Goal: Task Accomplishment & Management: Complete application form

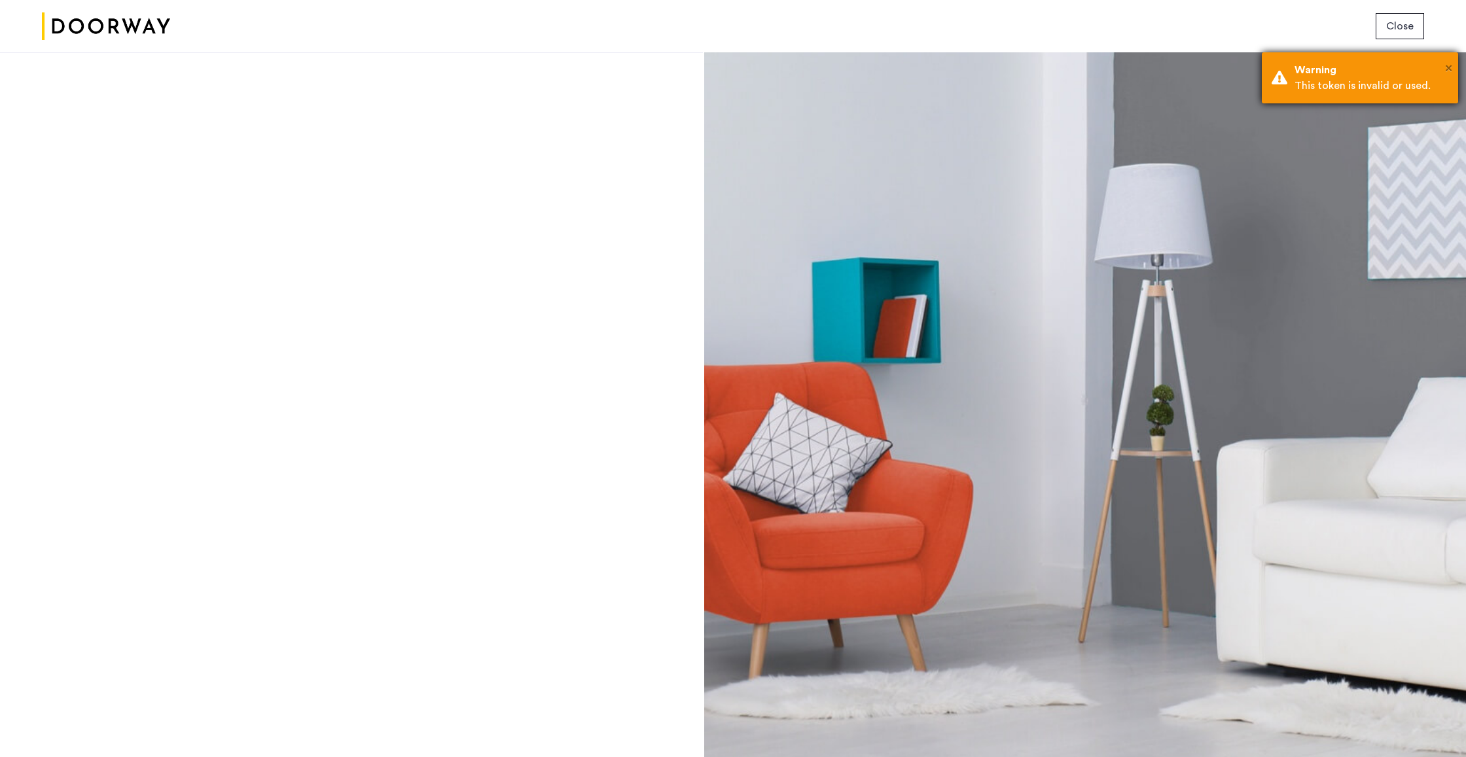
click at [1448, 68] on span "×" at bounding box center [1448, 68] width 7 height 13
click at [1387, 23] on span "Close" at bounding box center [1399, 26] width 27 height 16
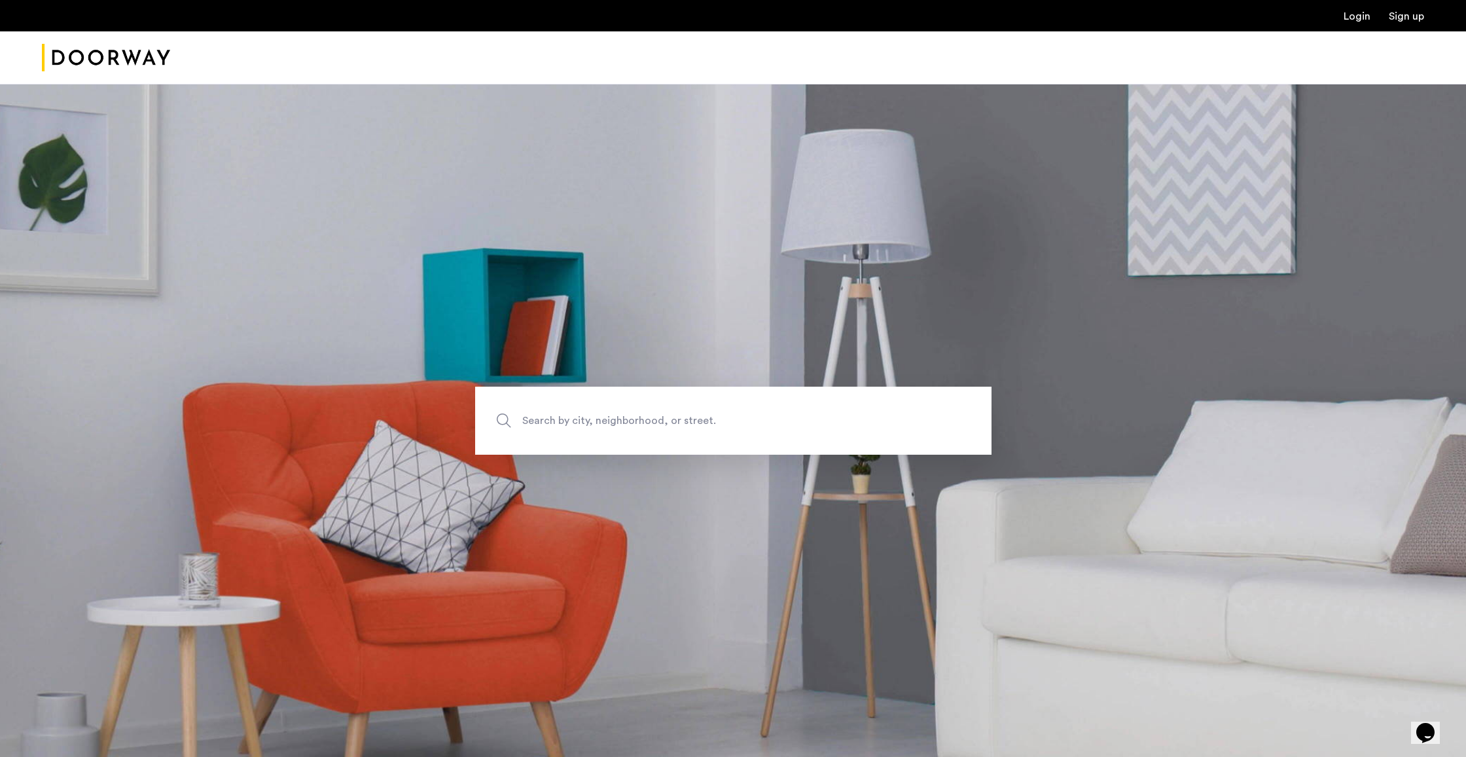
click at [1349, 22] on link "Login" at bounding box center [1357, 16] width 27 height 10
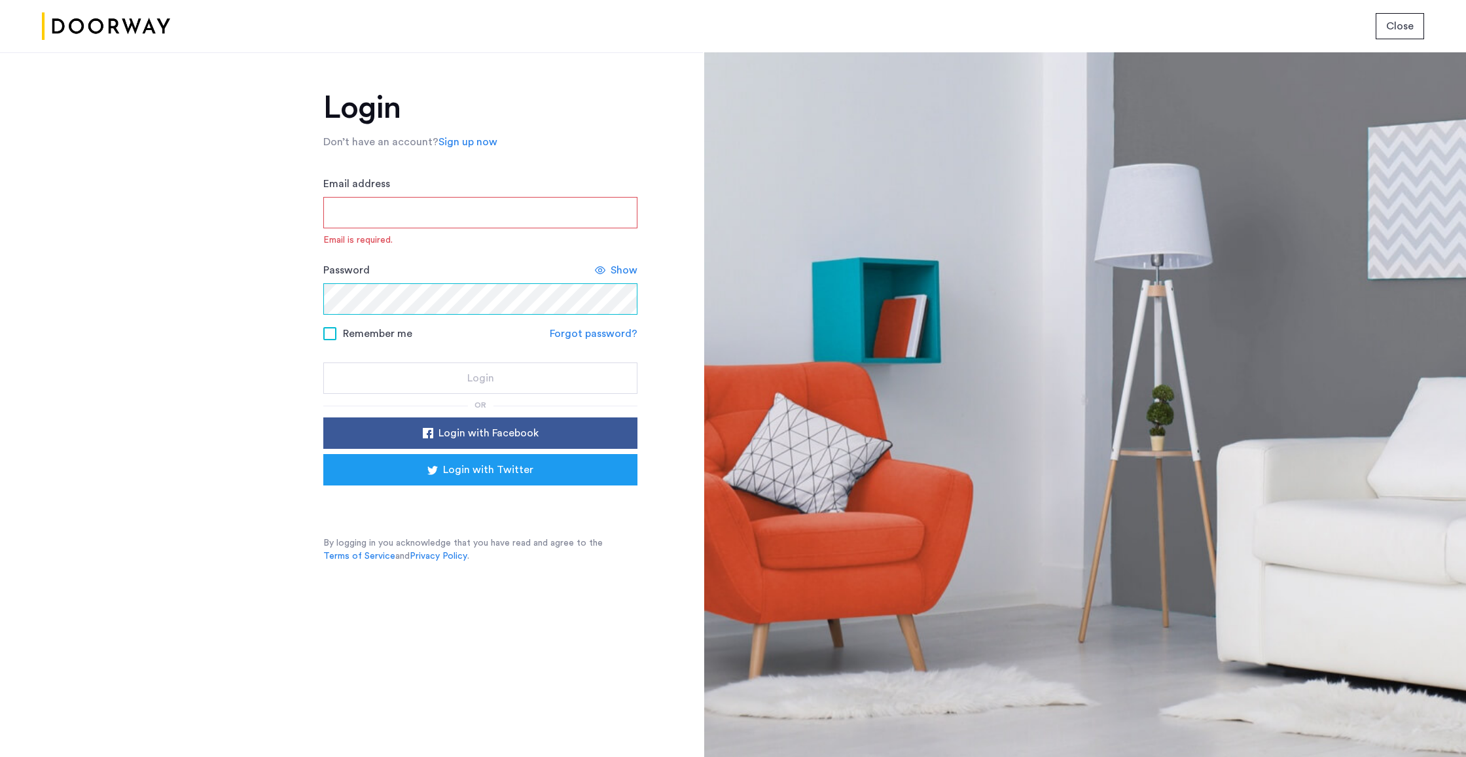
click at [448, 282] on div "Password Show" at bounding box center [480, 288] width 314 height 52
click at [437, 223] on input "Email address" at bounding box center [480, 212] width 314 height 31
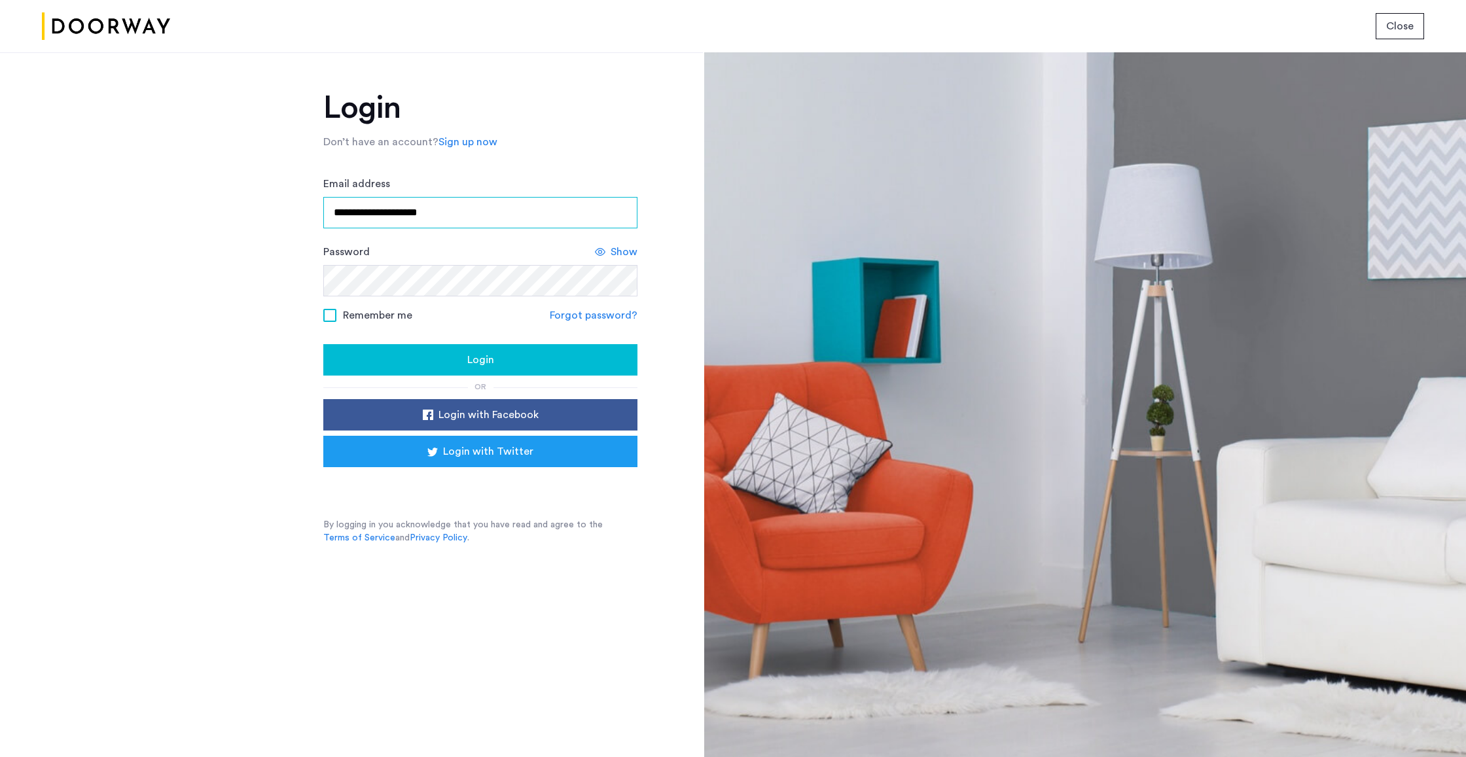
type input "**********"
click at [409, 319] on span "Remember me" at bounding box center [377, 316] width 69 height 16
click at [455, 361] on div "Login" at bounding box center [480, 360] width 293 height 16
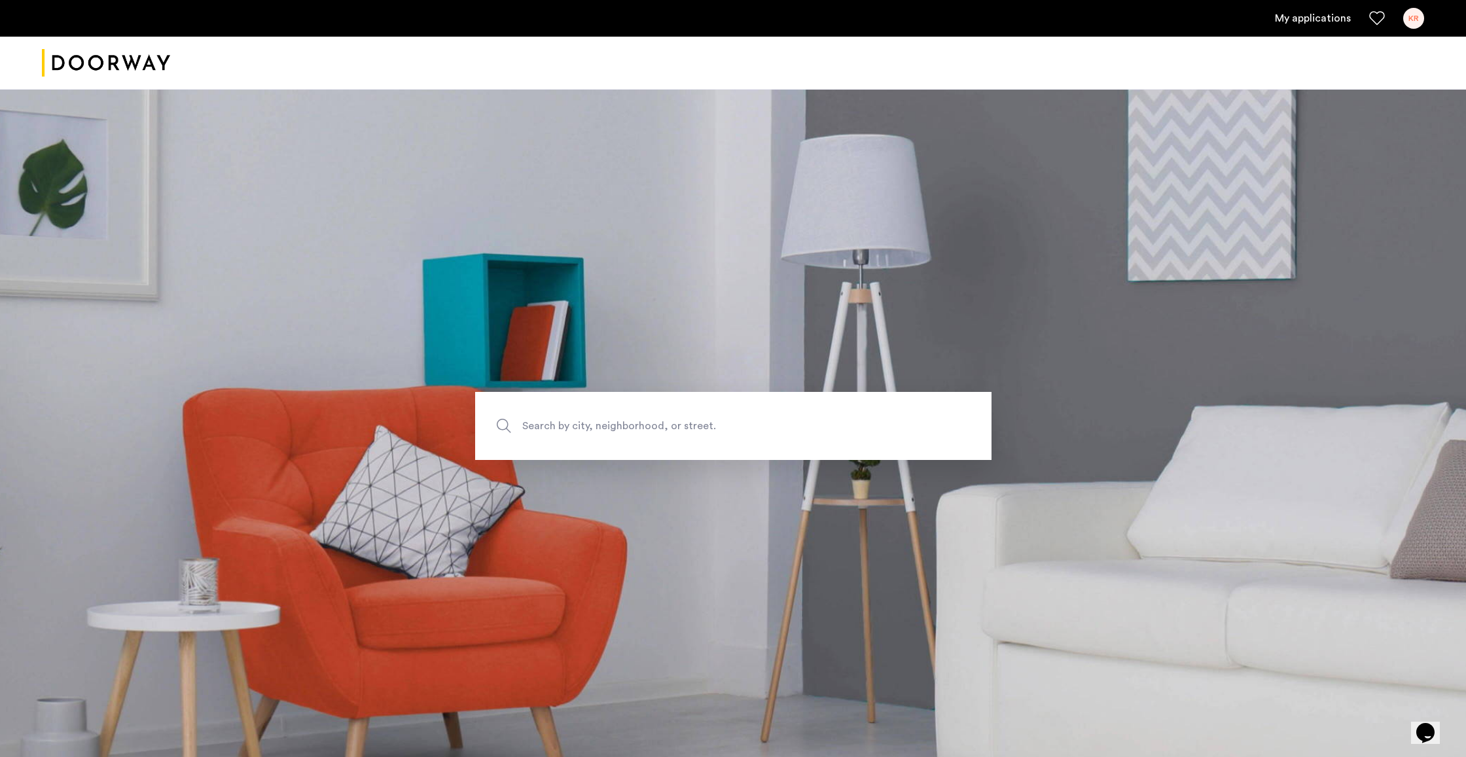
click at [1312, 10] on link "My applications" at bounding box center [1313, 18] width 76 height 16
click at [1312, 16] on link "My applications" at bounding box center [1313, 18] width 76 height 16
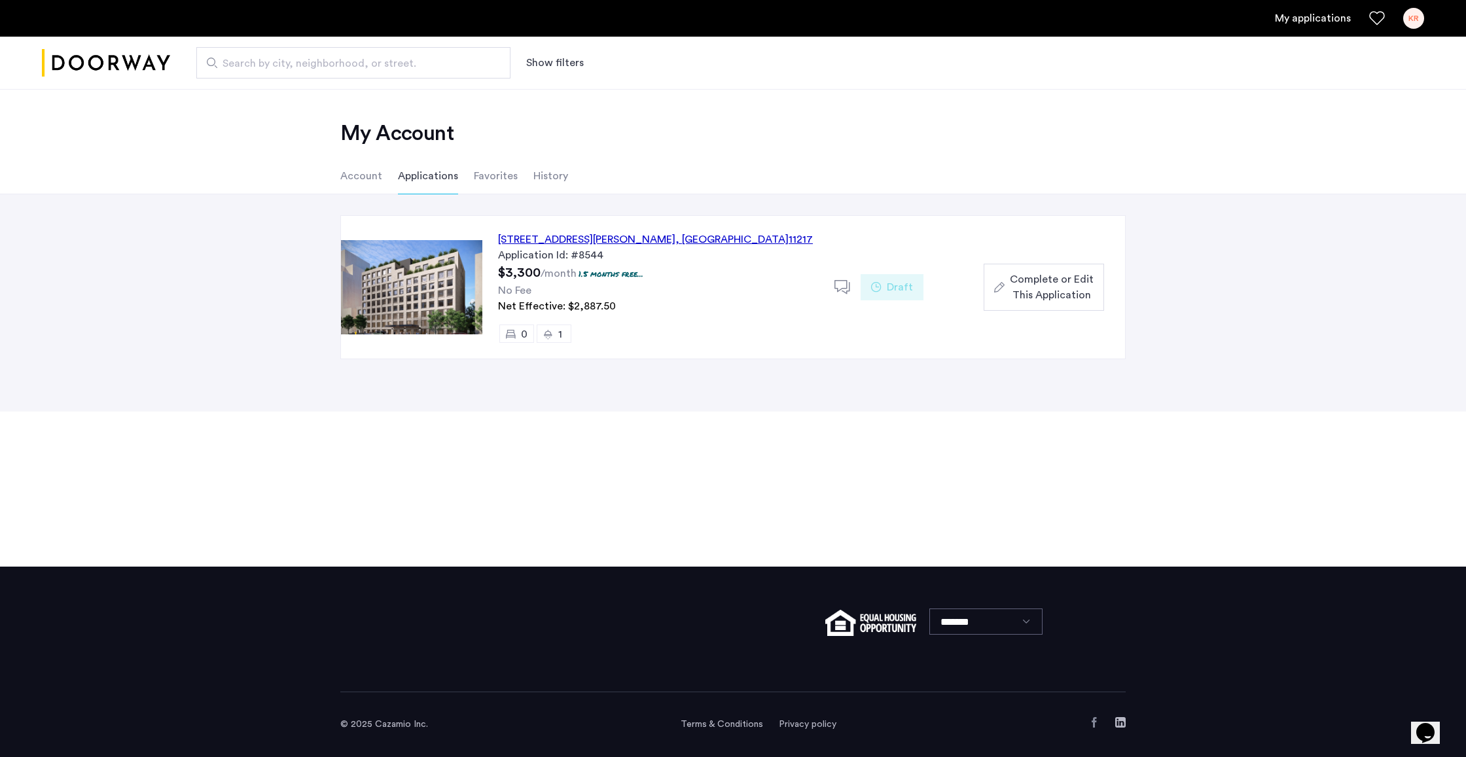
click at [357, 185] on li "Account" at bounding box center [361, 176] width 42 height 37
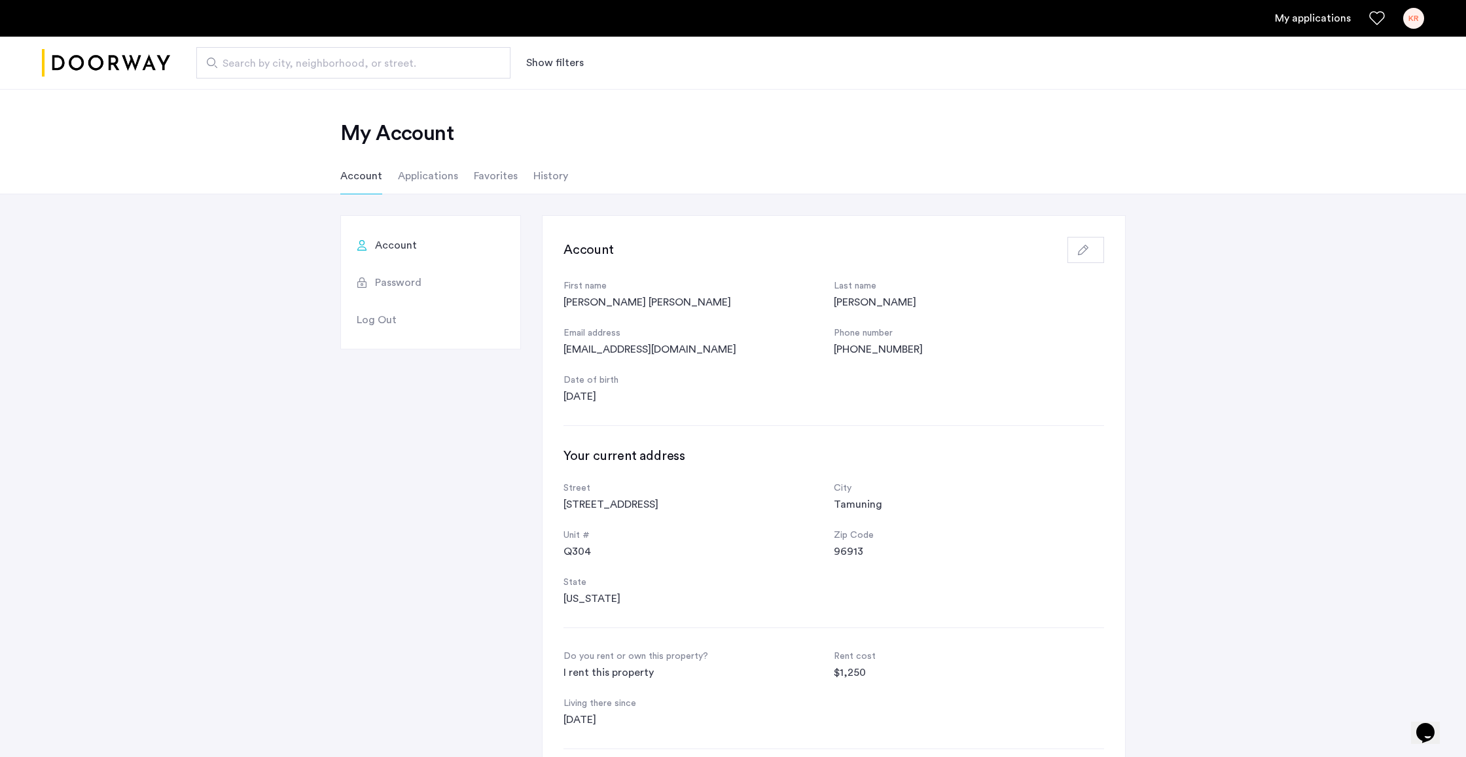
click at [440, 179] on li "Applications" at bounding box center [428, 176] width 60 height 37
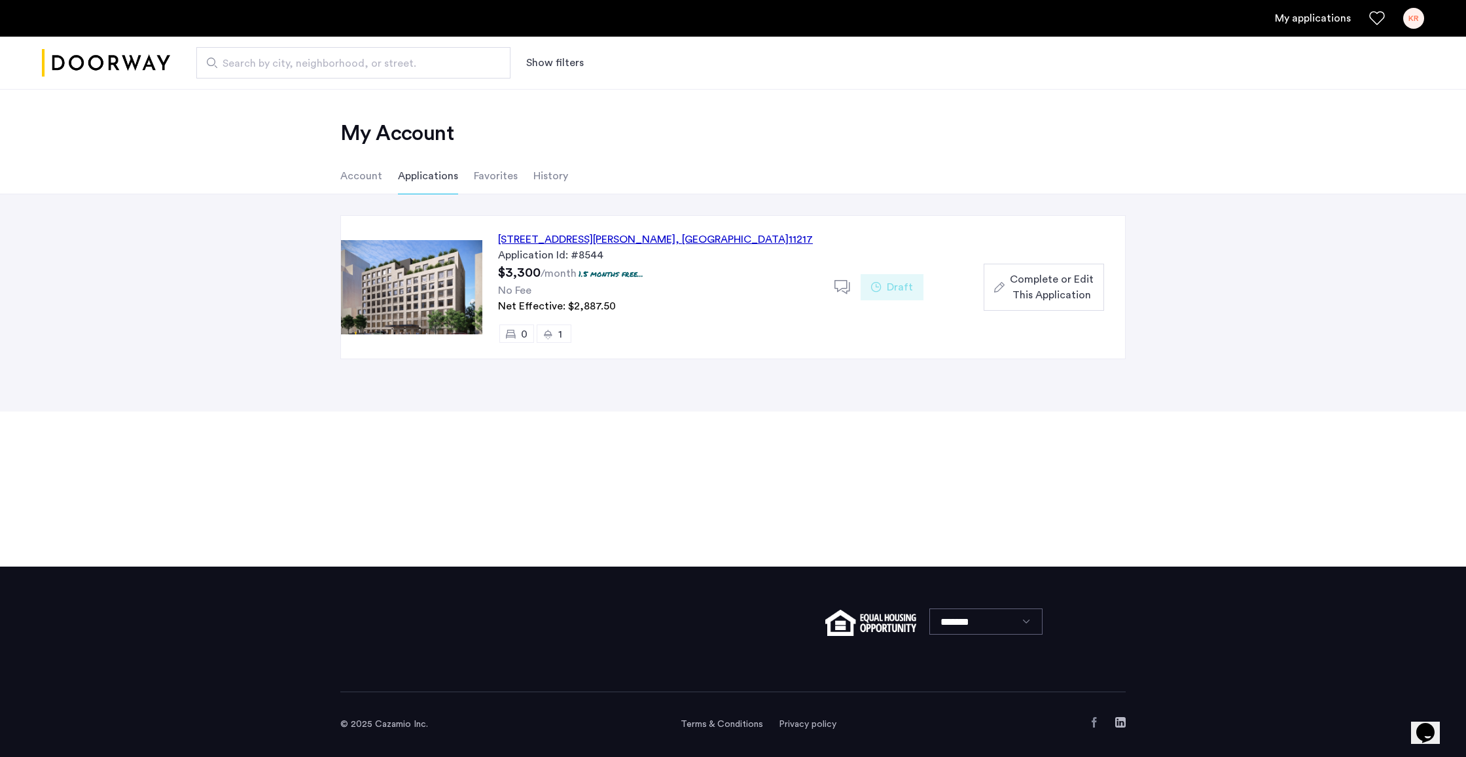
click at [499, 179] on li "Favorites" at bounding box center [496, 176] width 44 height 37
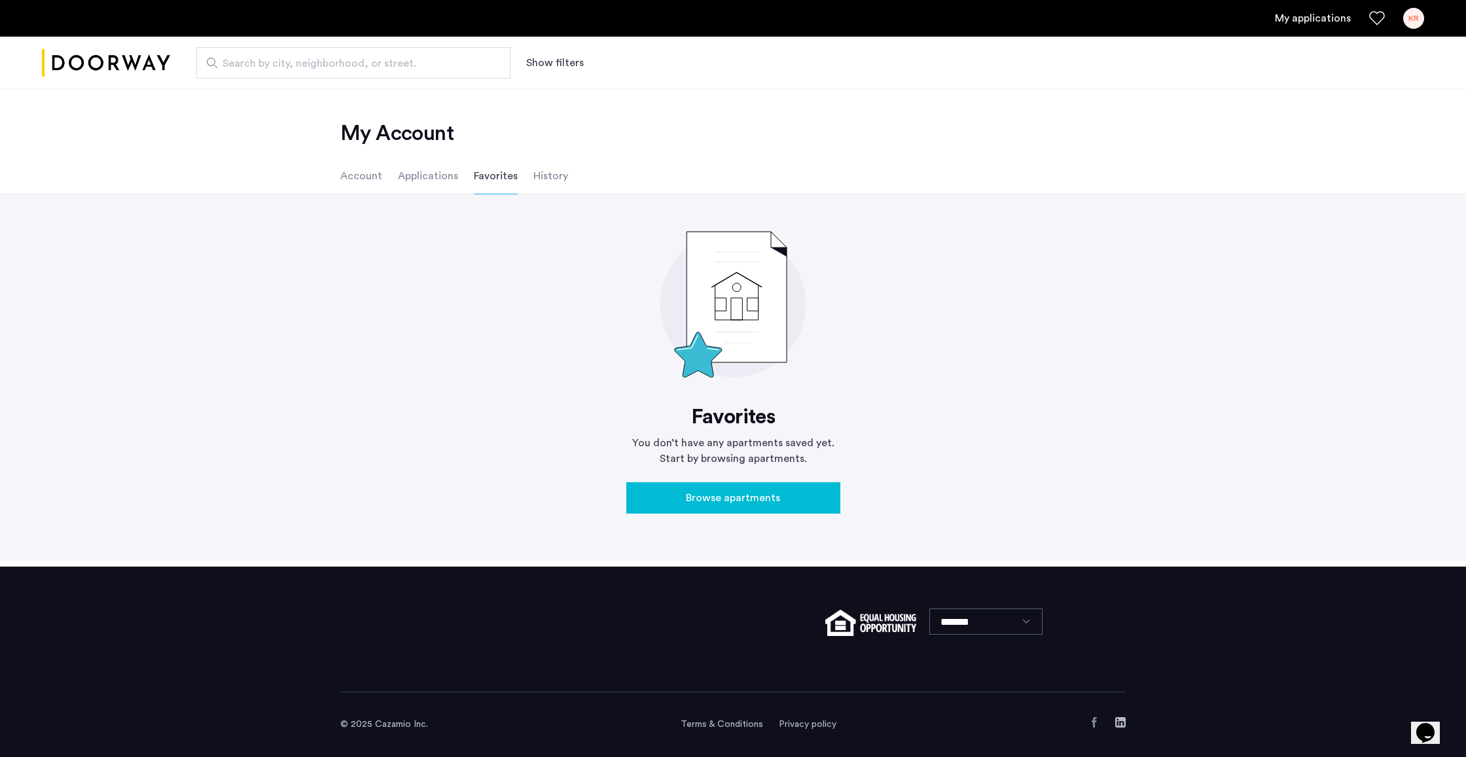
drag, startPoint x: 550, startPoint y: 181, endPoint x: 526, endPoint y: 181, distance: 24.2
click at [550, 181] on li "History" at bounding box center [550, 176] width 35 height 37
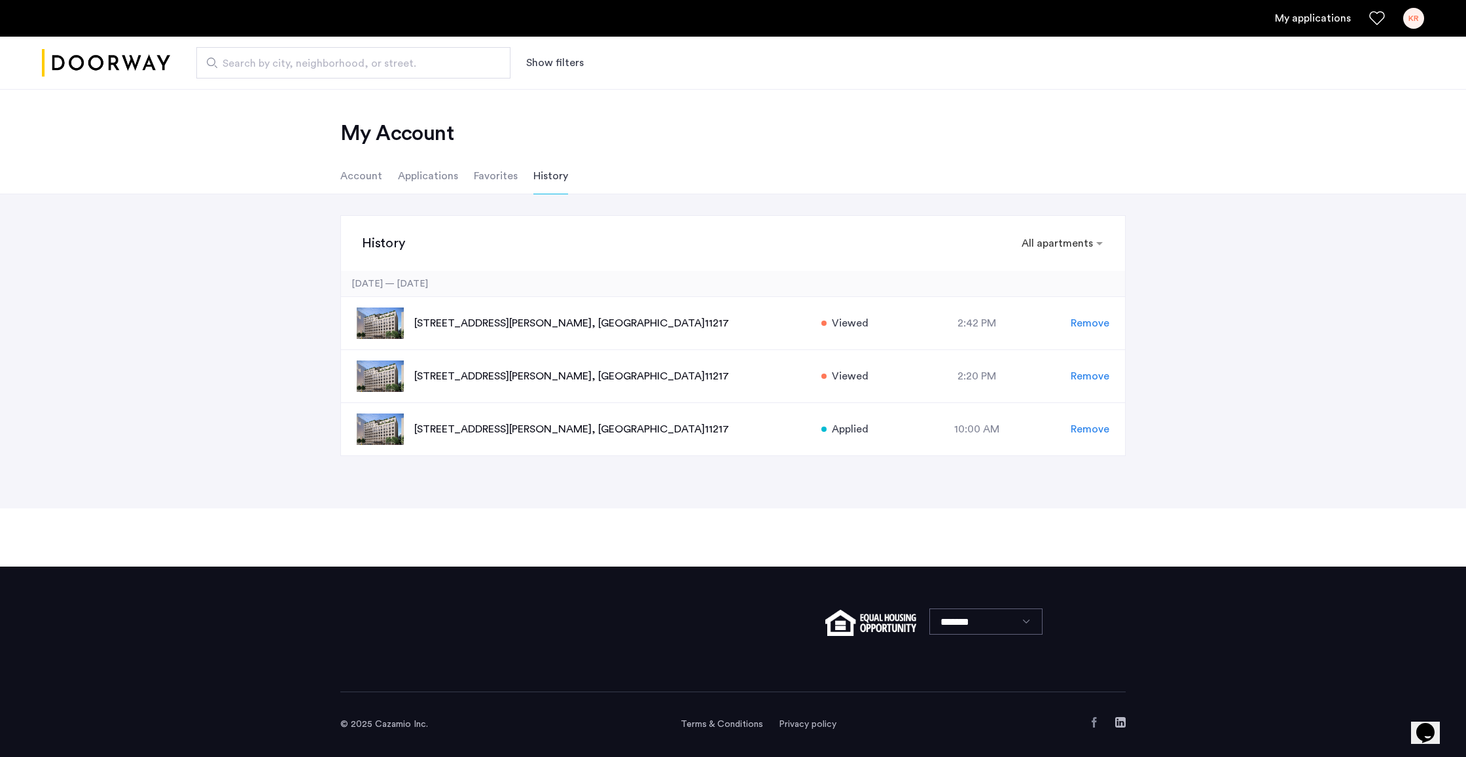
click at [430, 178] on li "Applications" at bounding box center [428, 176] width 60 height 37
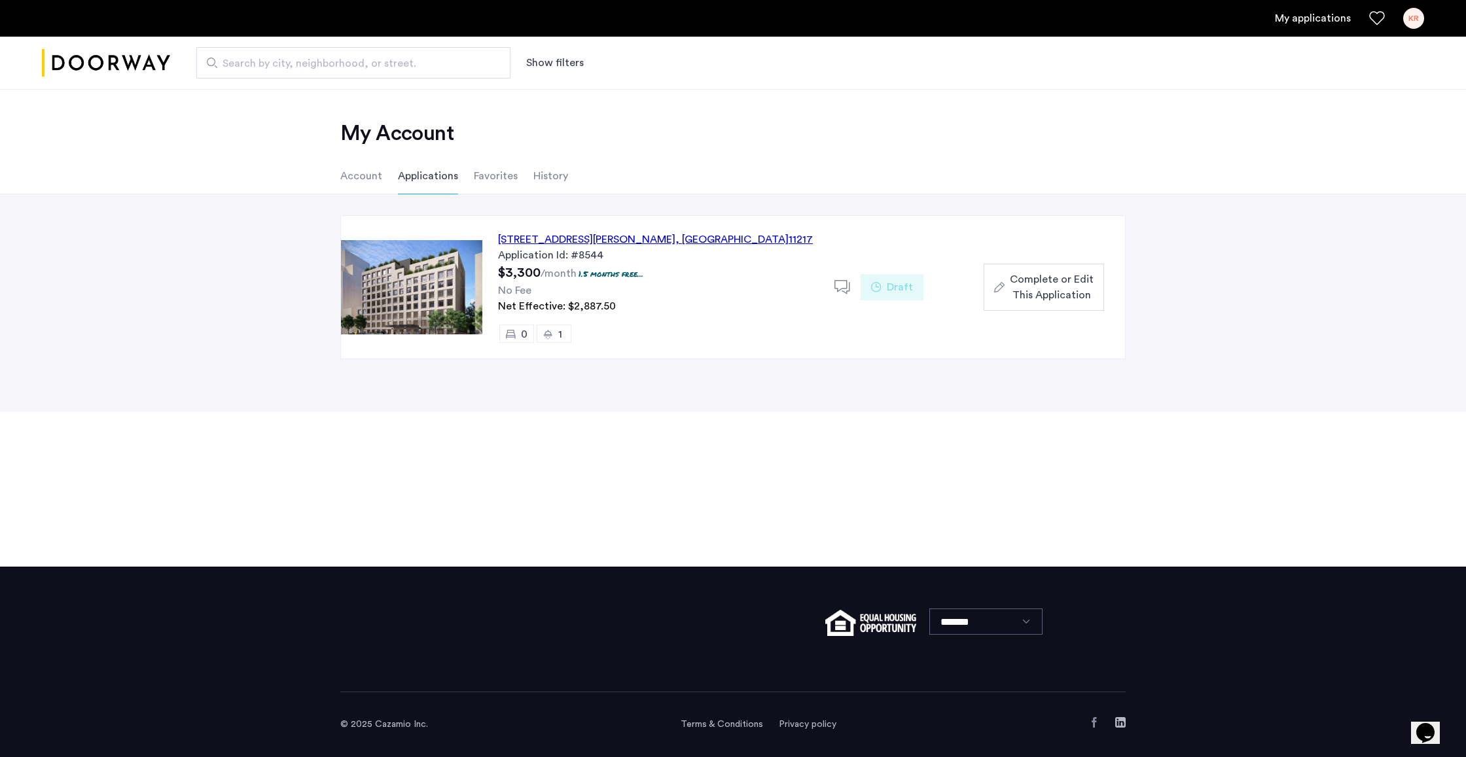
click at [1043, 286] on span "Complete or Edit This Application" at bounding box center [1052, 287] width 84 height 31
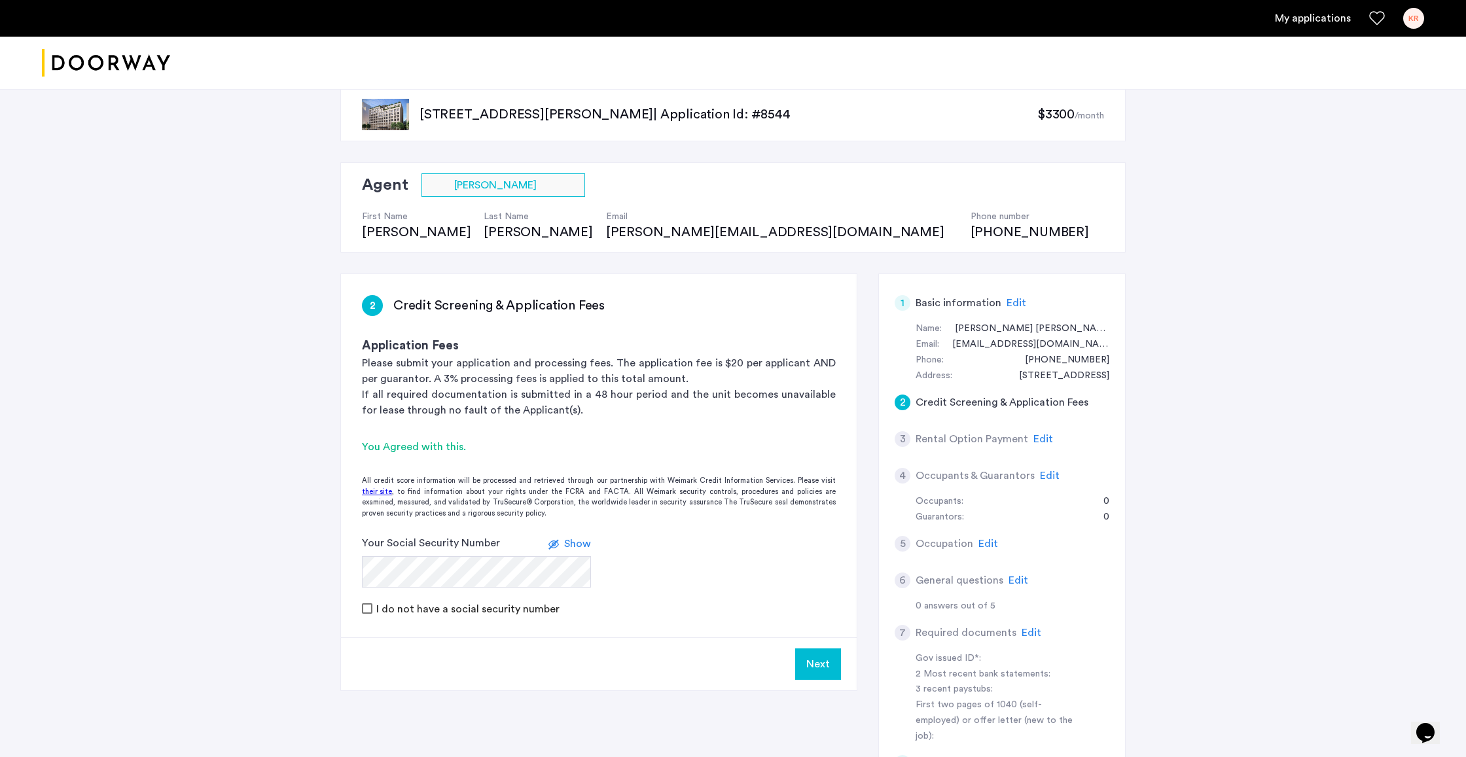
scroll to position [20, 0]
click at [1039, 440] on span "Edit" at bounding box center [1043, 442] width 20 height 10
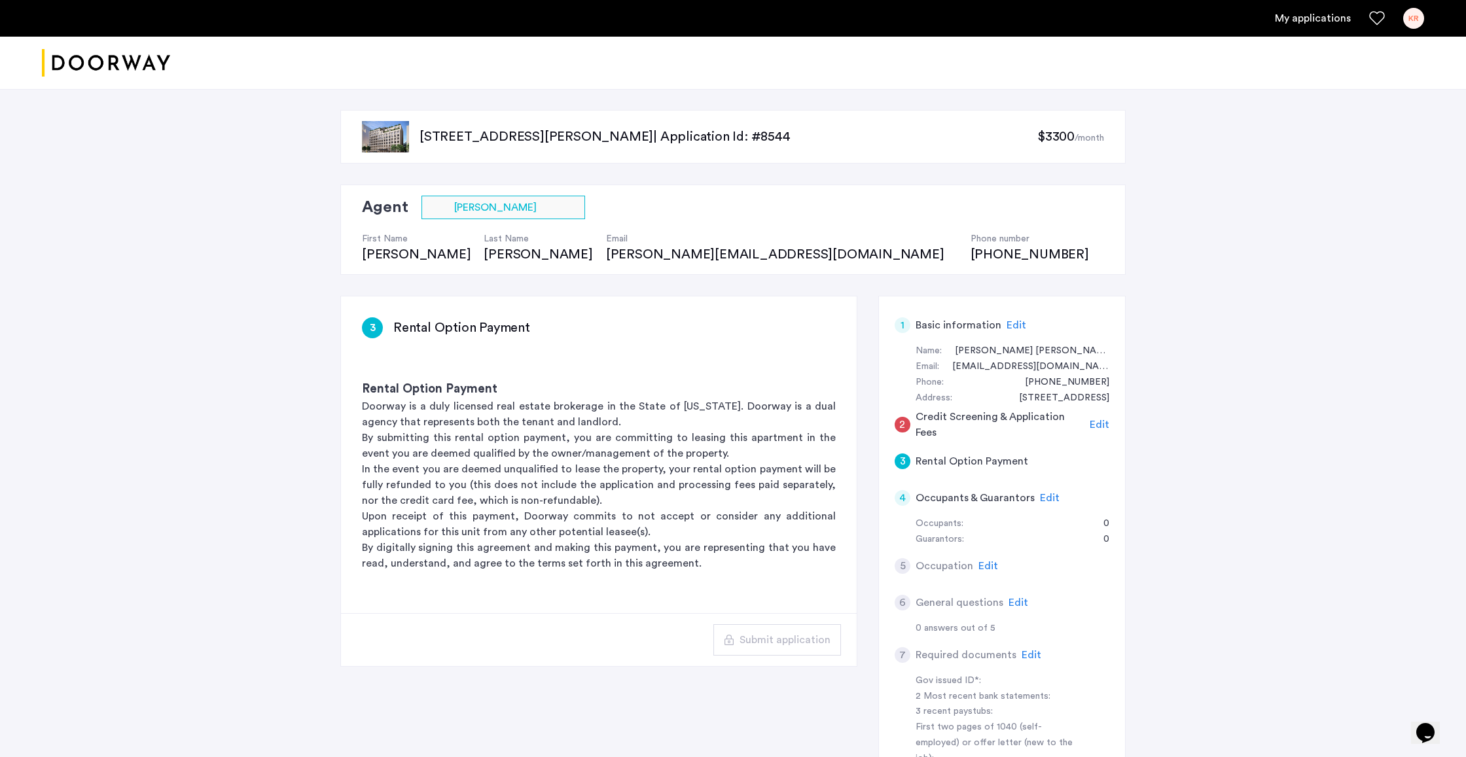
scroll to position [0, 0]
click at [1097, 429] on div "Edit" at bounding box center [1100, 425] width 20 height 16
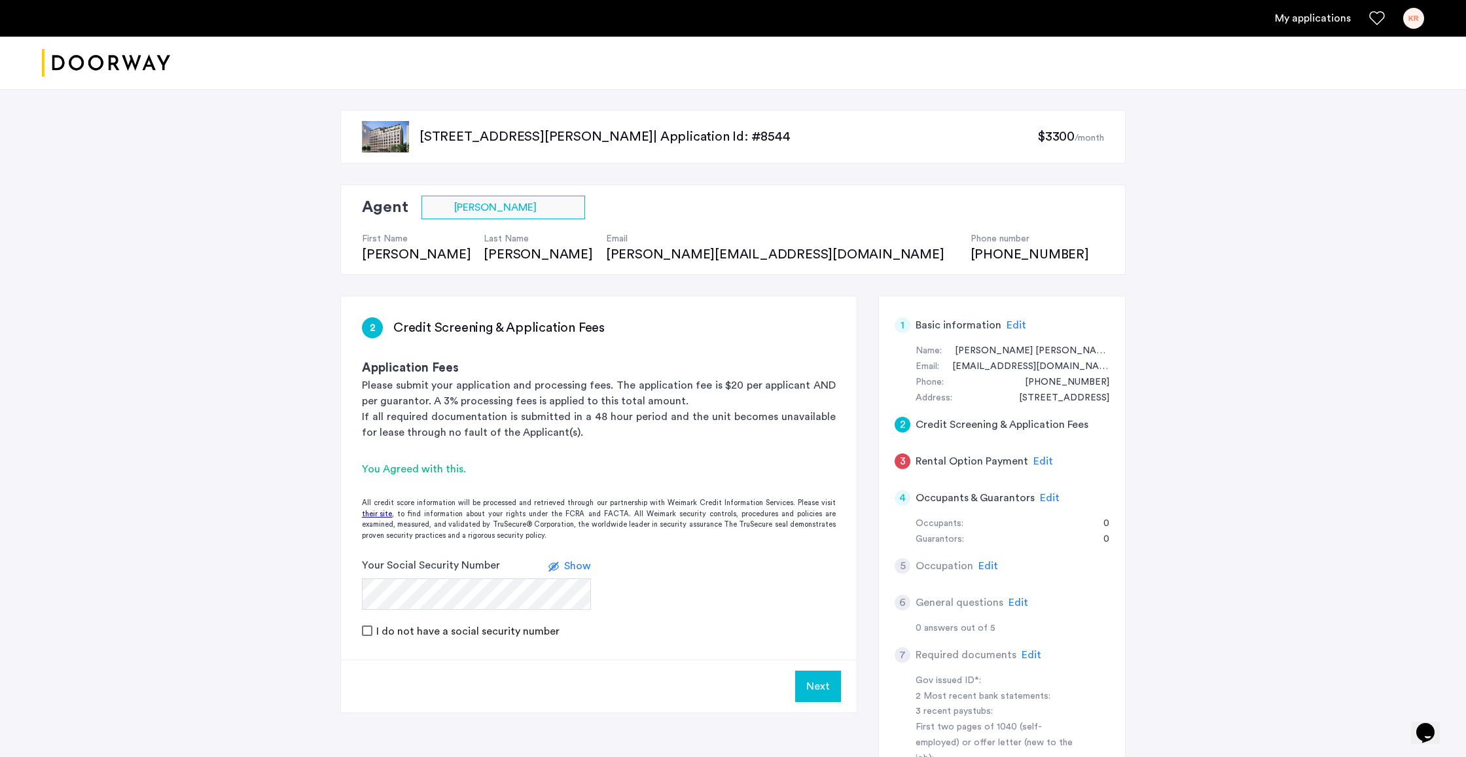
drag, startPoint x: 1094, startPoint y: 153, endPoint x: 1086, endPoint y: 145, distance: 11.1
click at [1094, 152] on div "151 South Elliott Place, Unit 9E, Brooklyn, NY 11217 | Application Id: #8544 $3…" at bounding box center [732, 137] width 785 height 54
click at [1081, 143] on sub "/month" at bounding box center [1089, 138] width 29 height 9
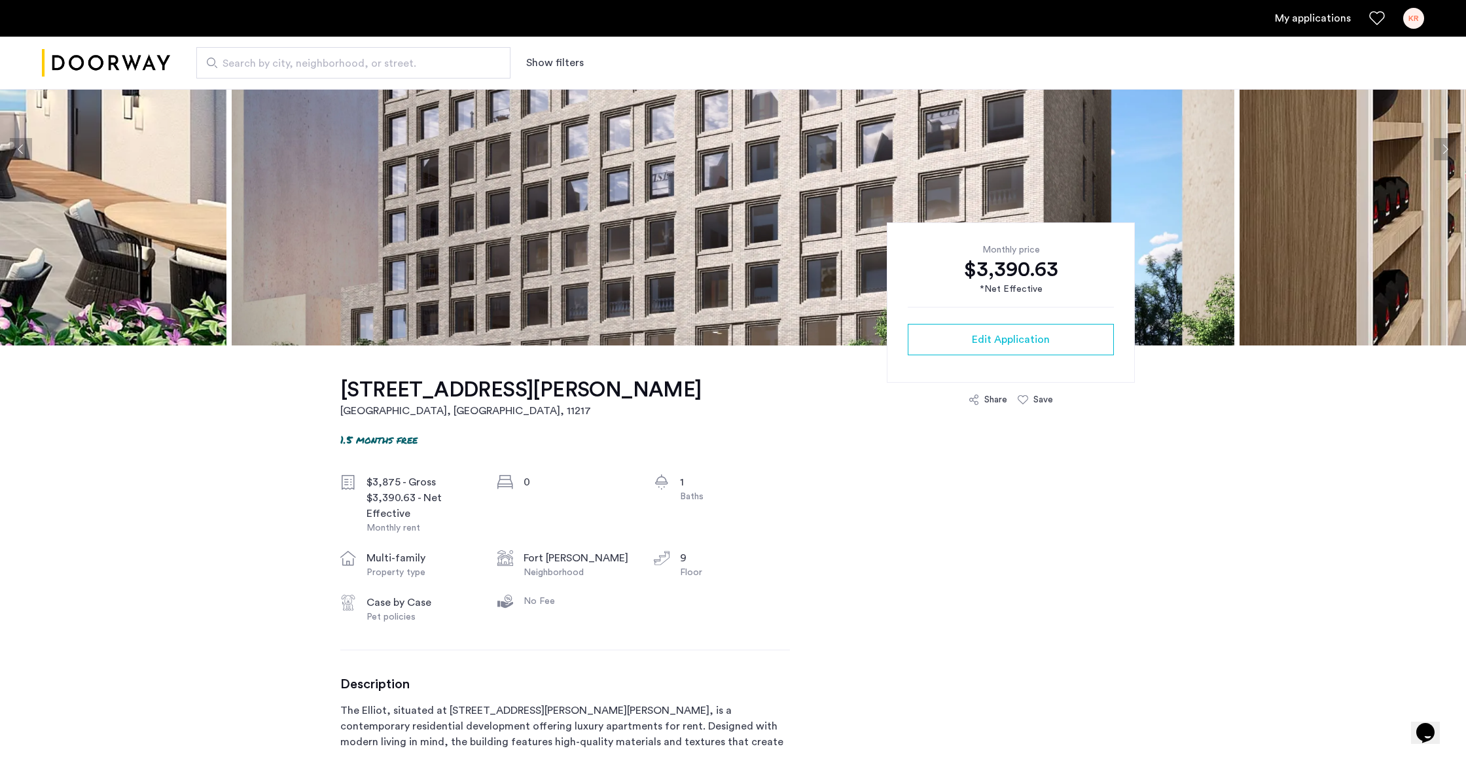
scroll to position [192, 0]
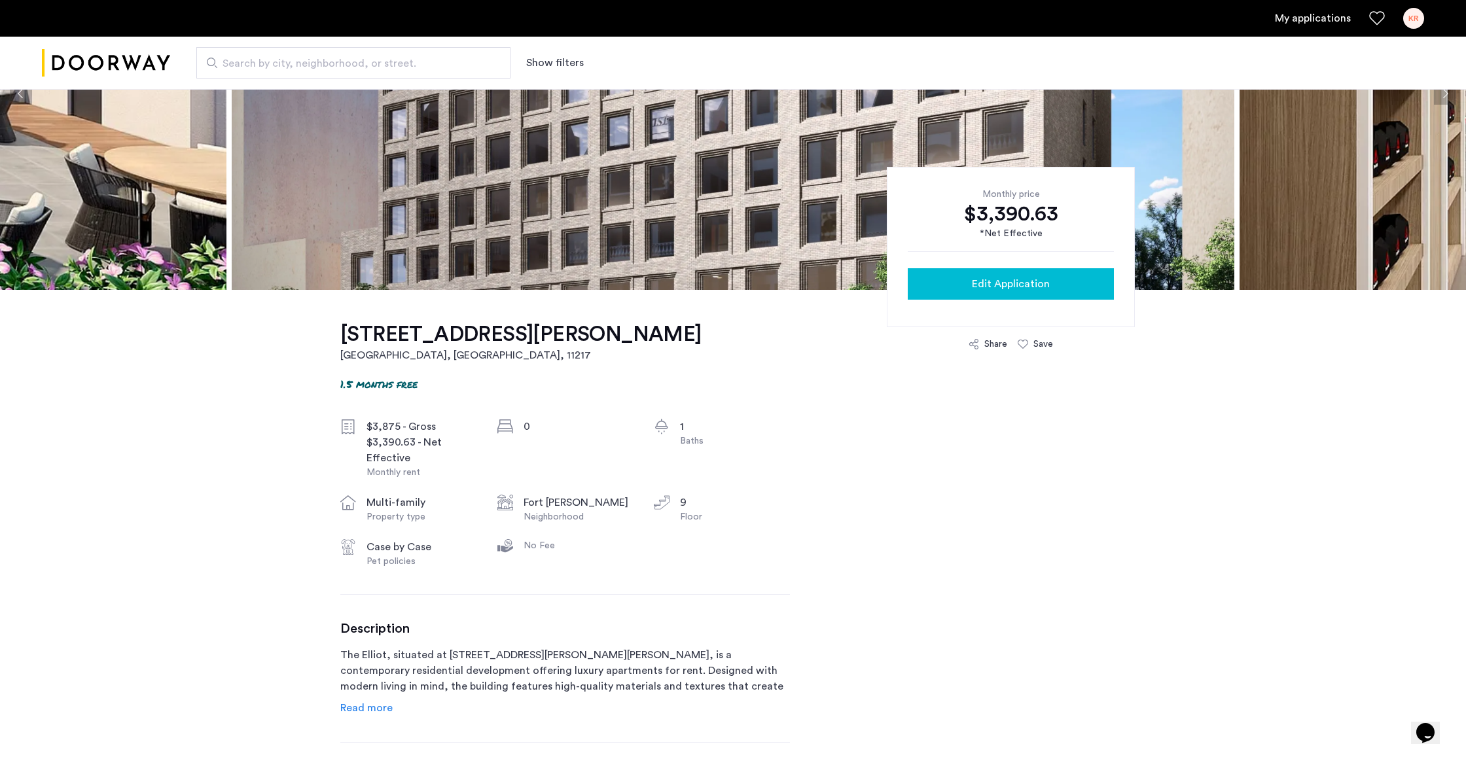
click at [1004, 269] on button "Edit Application" at bounding box center [1011, 283] width 206 height 31
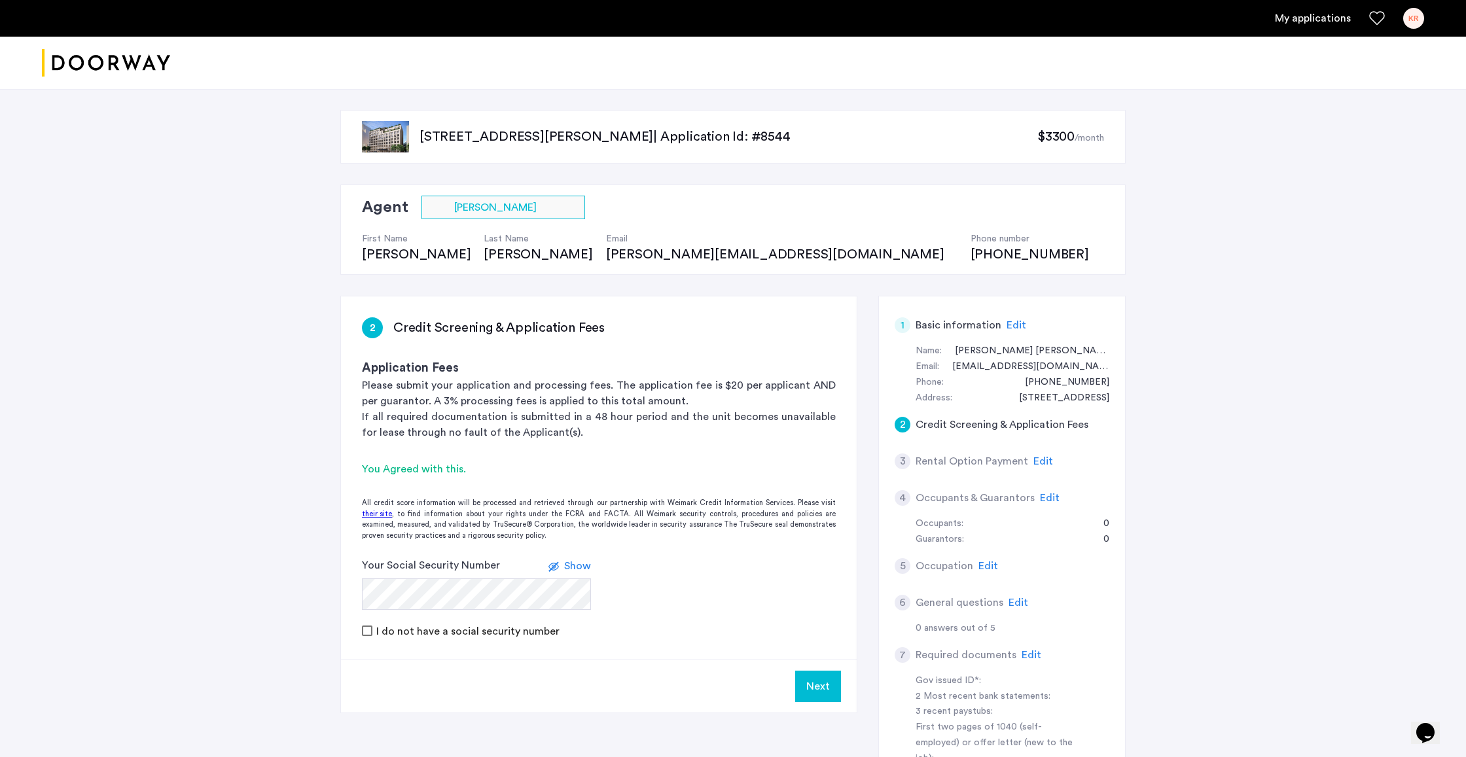
click at [1085, 135] on sub "/month" at bounding box center [1089, 138] width 29 height 9
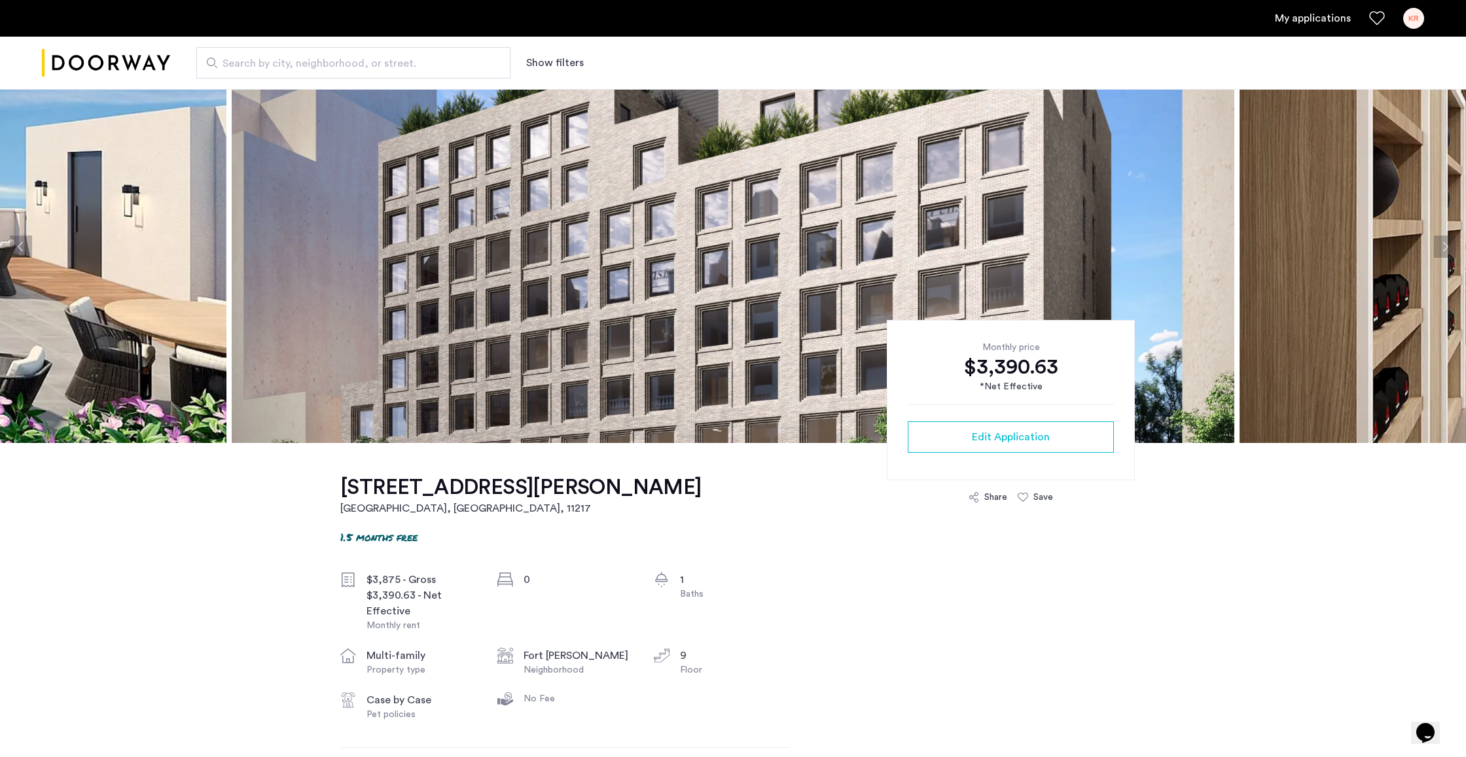
scroll to position [106, 0]
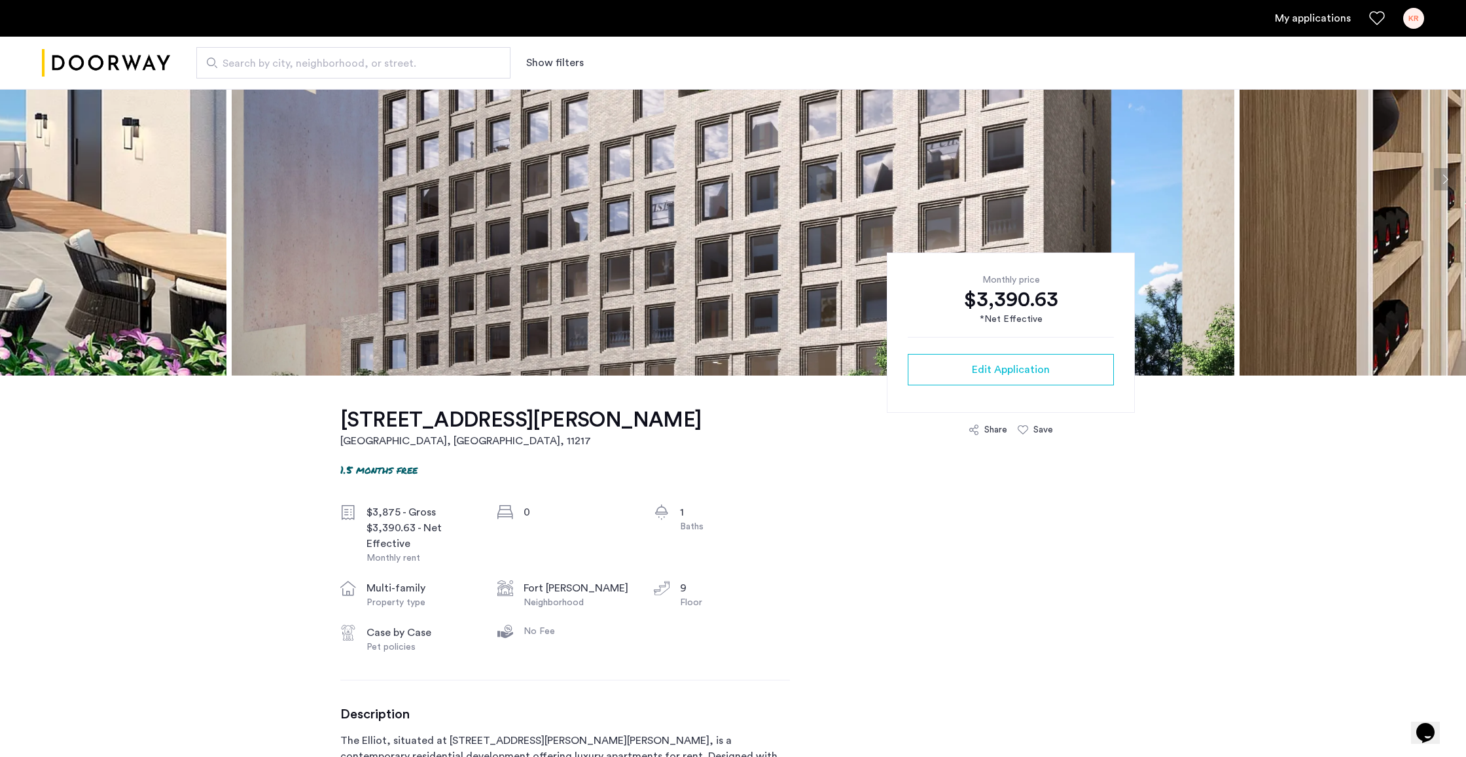
click at [1074, 301] on div "$3,390.63" at bounding box center [1011, 300] width 206 height 26
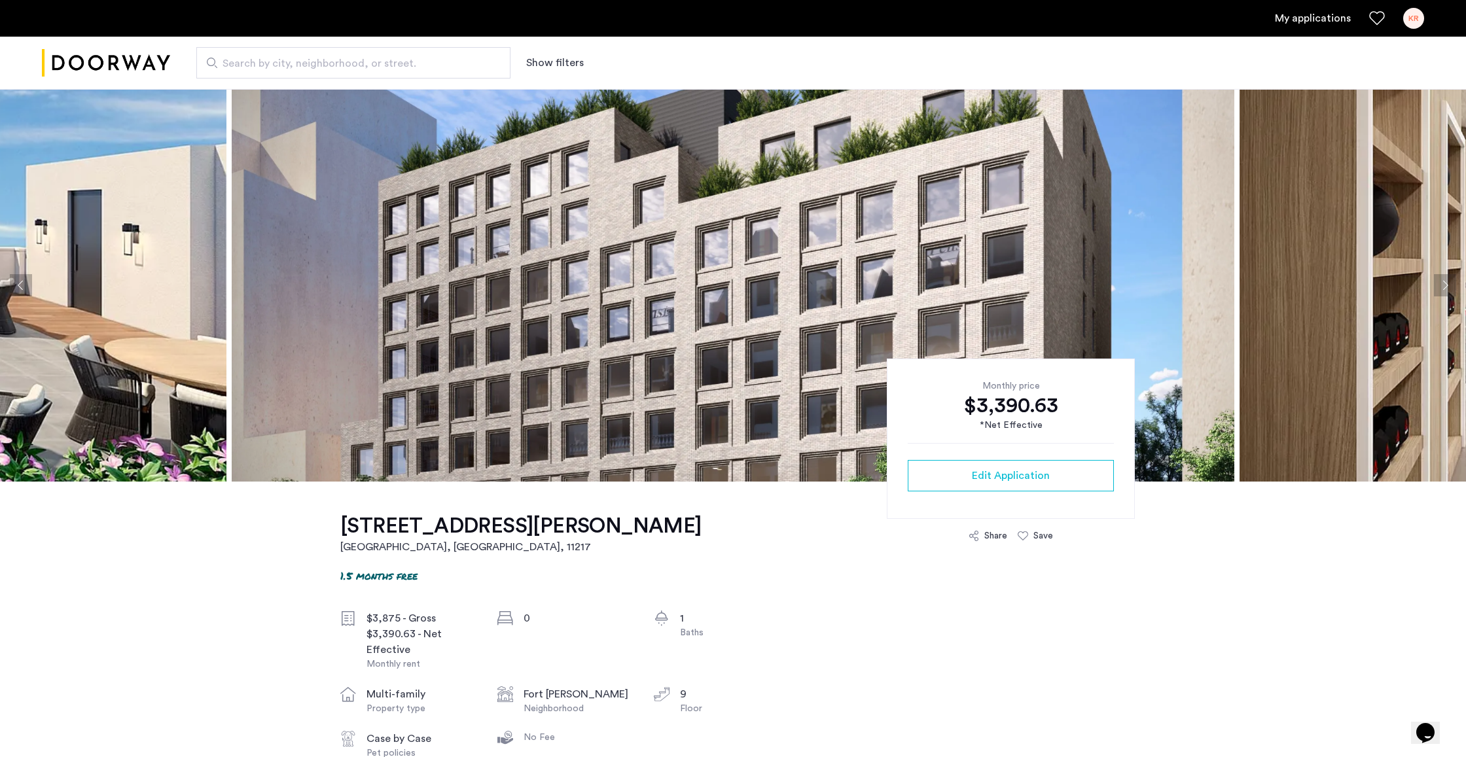
scroll to position [35, 0]
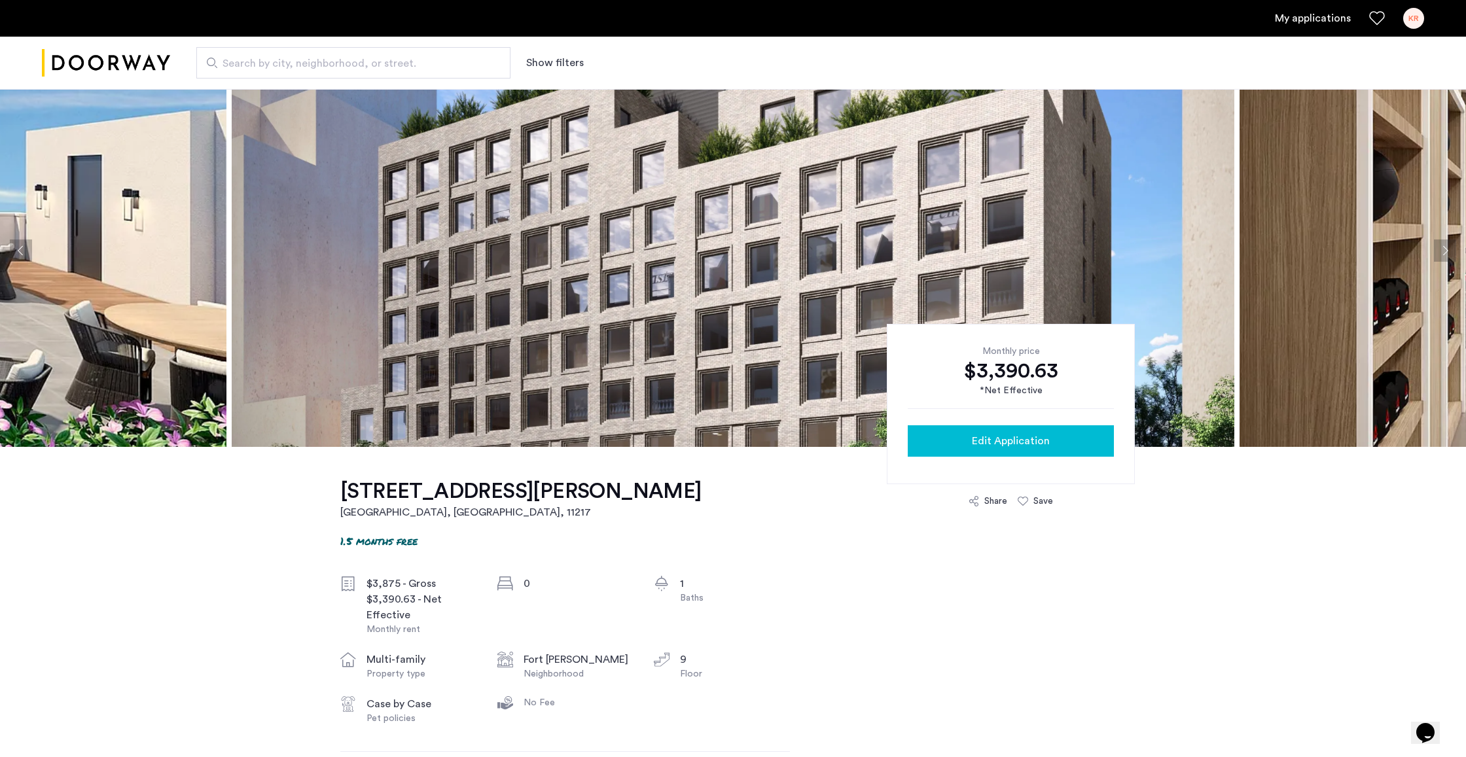
click at [1015, 432] on button "Edit Application" at bounding box center [1011, 440] width 206 height 31
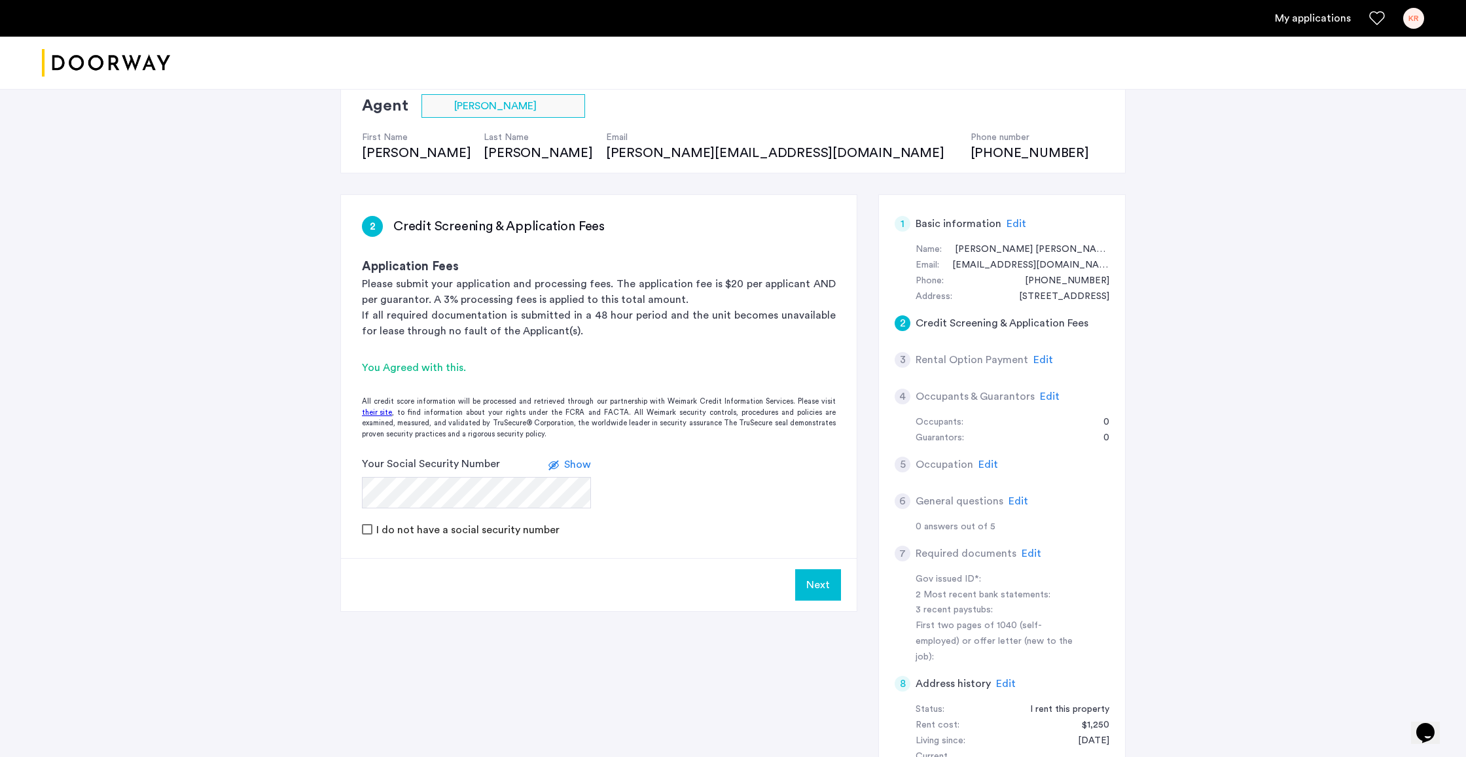
scroll to position [111, 0]
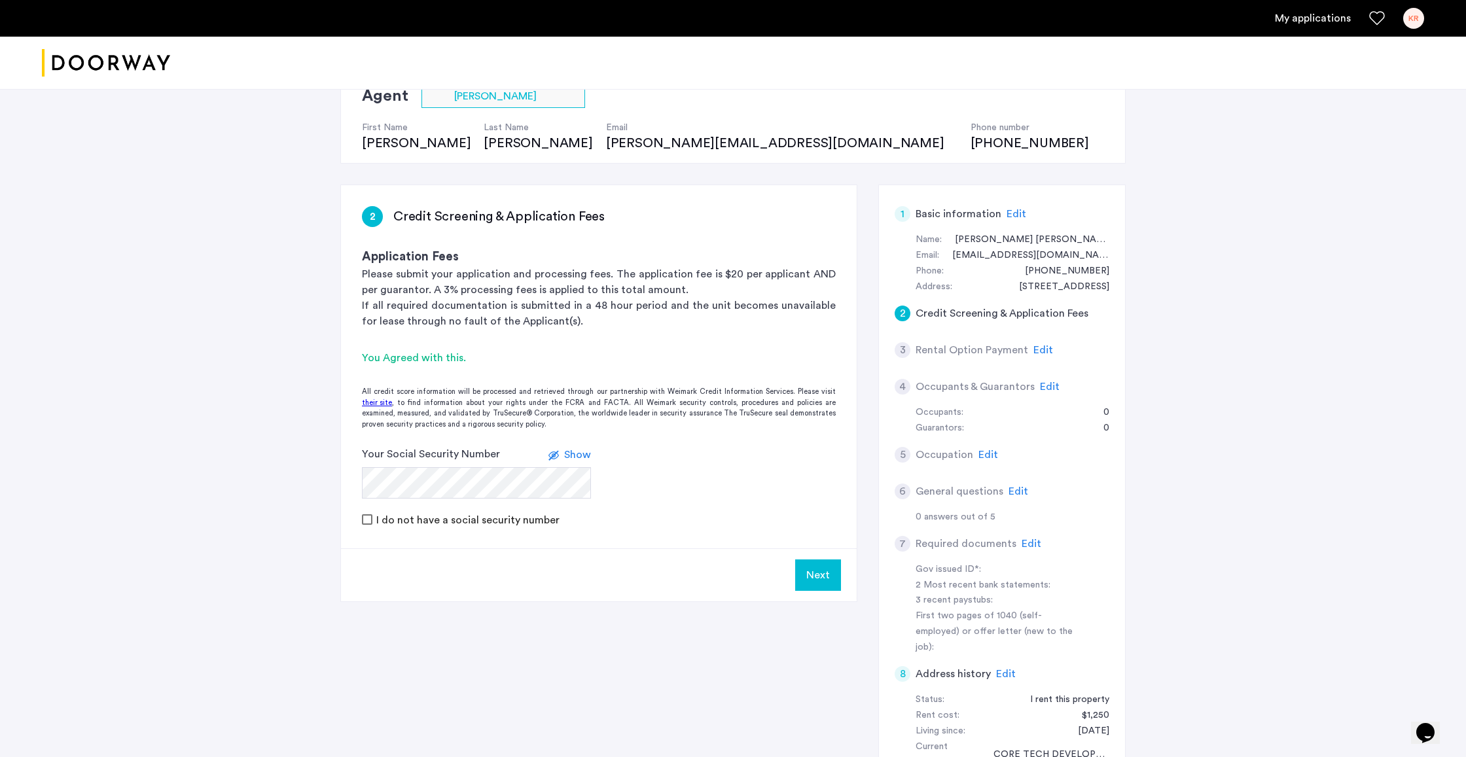
click at [1018, 212] on span "Edit" at bounding box center [1017, 214] width 20 height 10
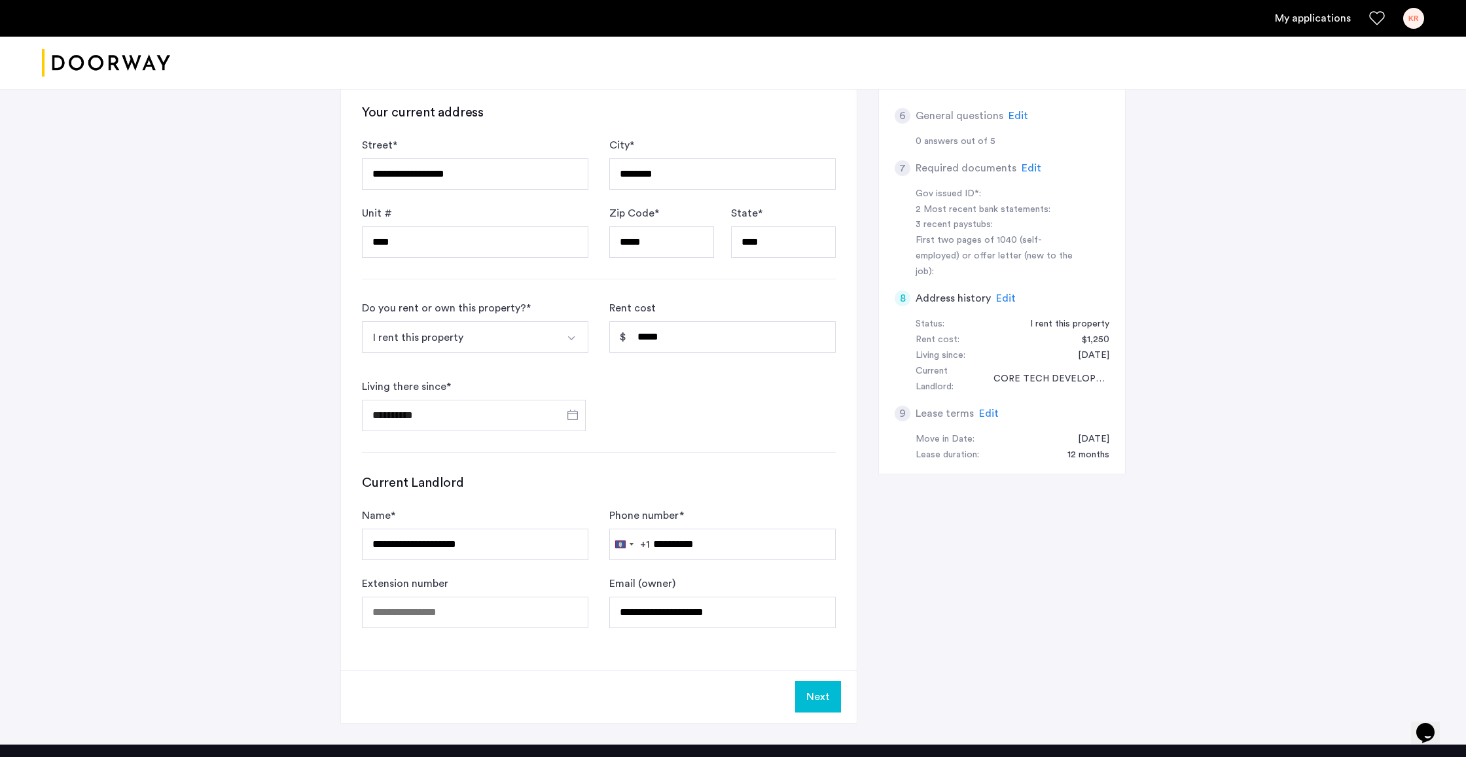
scroll to position [530, 0]
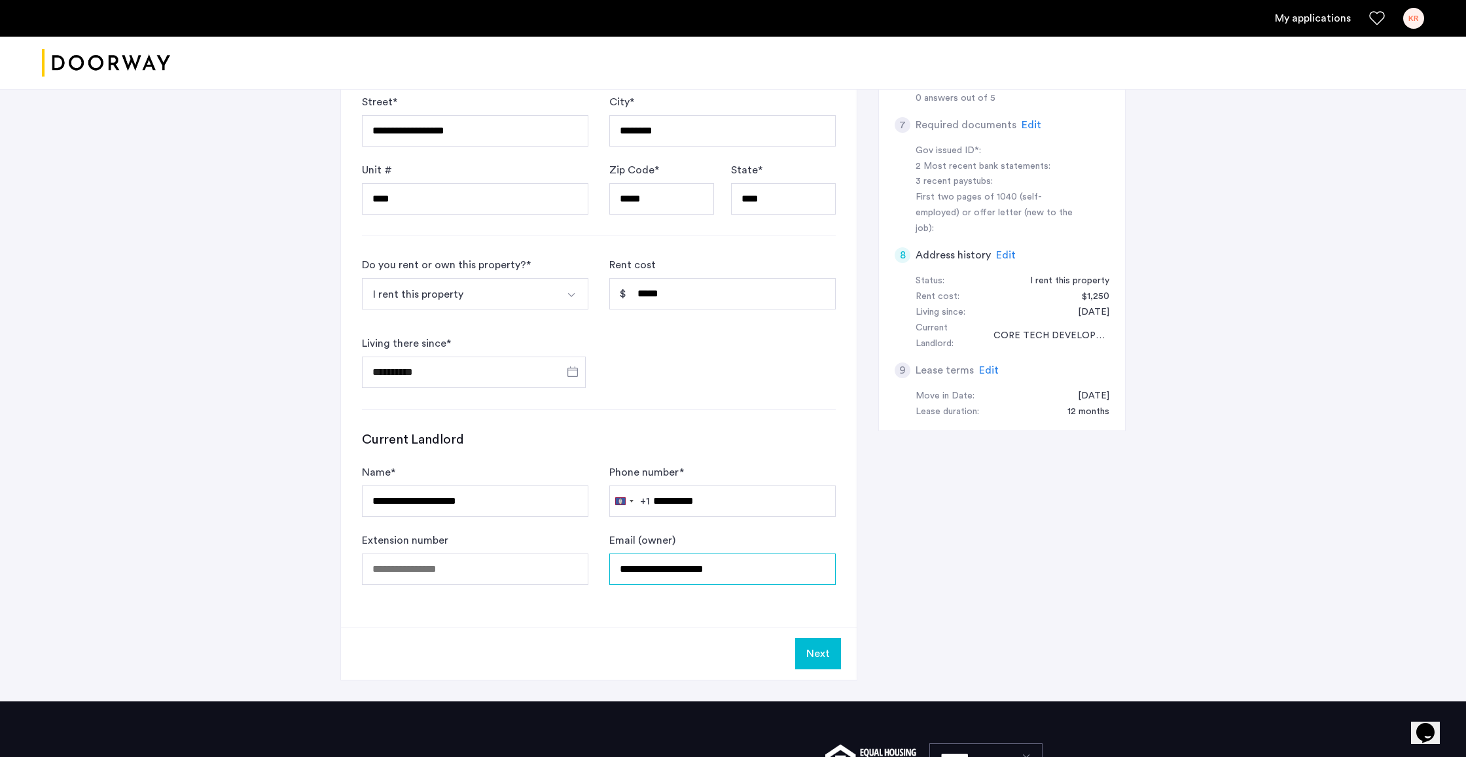
drag, startPoint x: 656, startPoint y: 573, endPoint x: 594, endPoint y: 568, distance: 62.4
type input "**********"
click at [573, 619] on div "**********" at bounding box center [599, 196] width 516 height 861
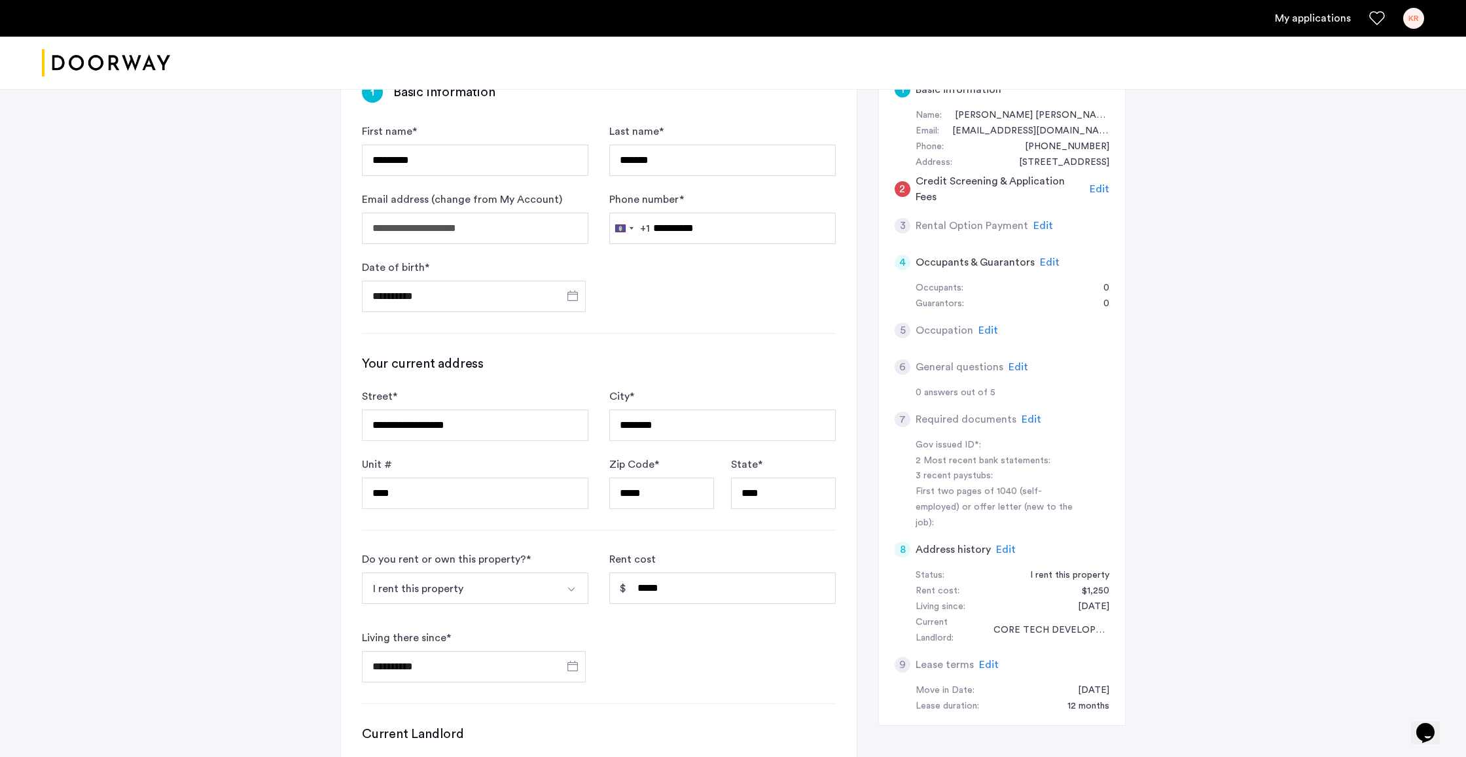
scroll to position [243, 0]
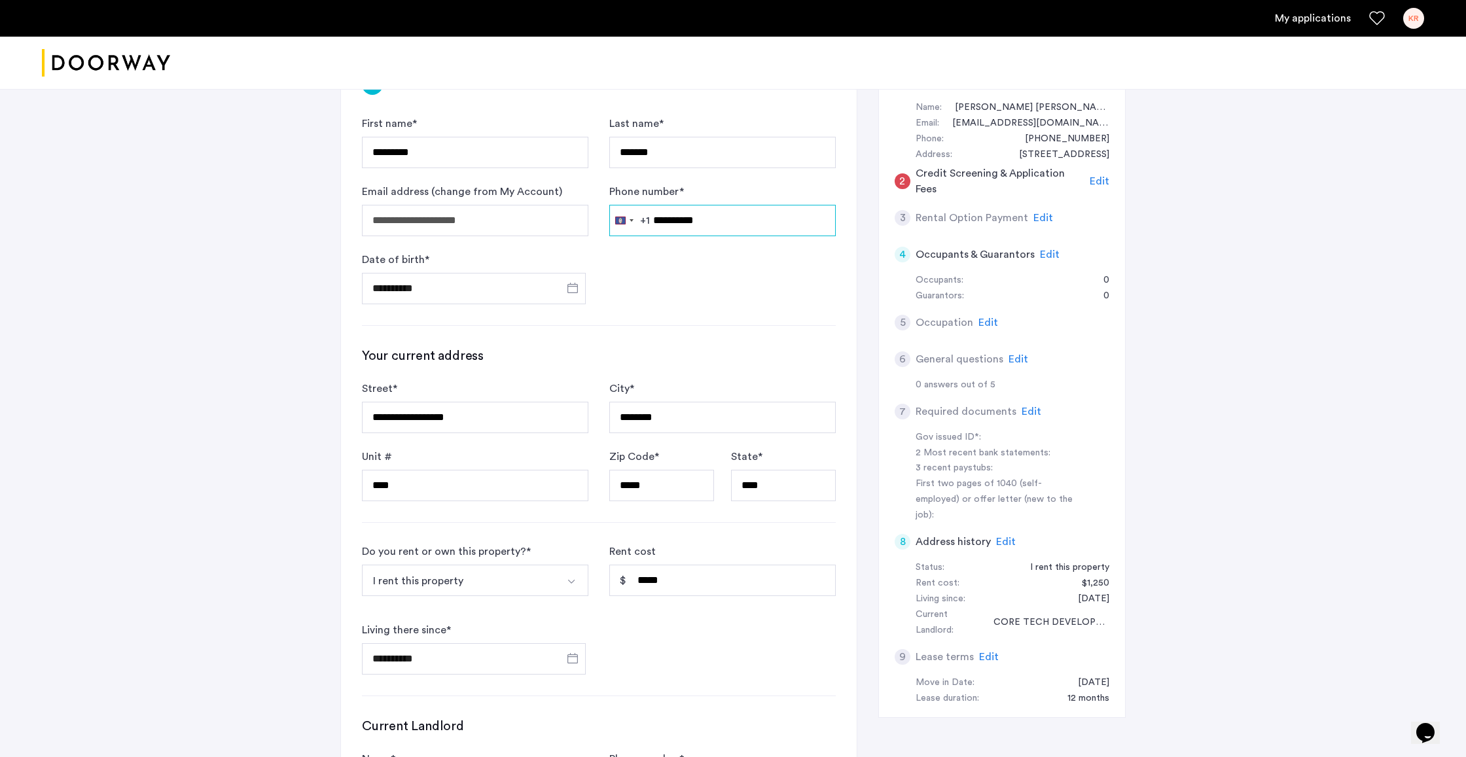
click at [670, 224] on input "**********" at bounding box center [722, 220] width 226 height 31
type input "**********"
click at [711, 311] on div "**********" at bounding box center [599, 483] width 516 height 861
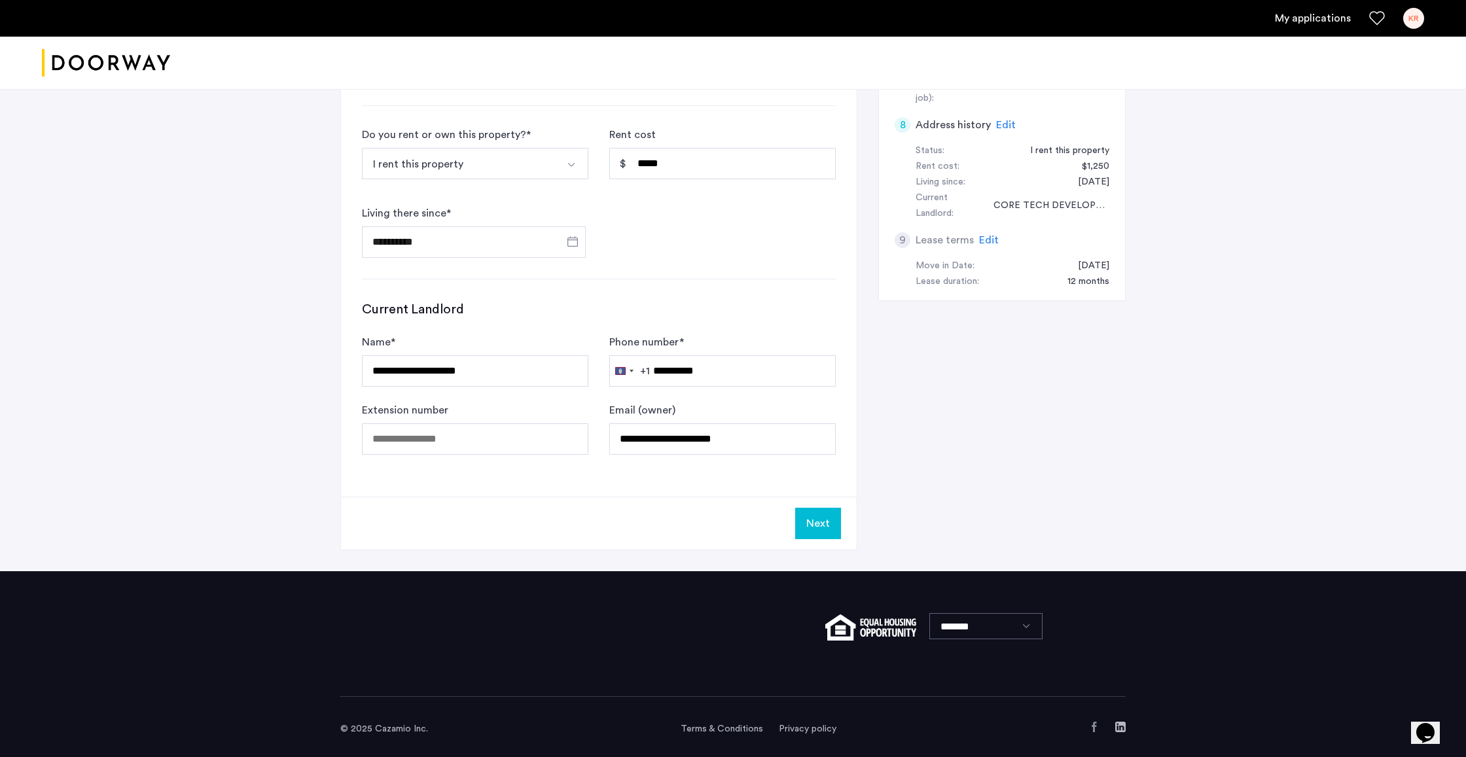
scroll to position [662, 0]
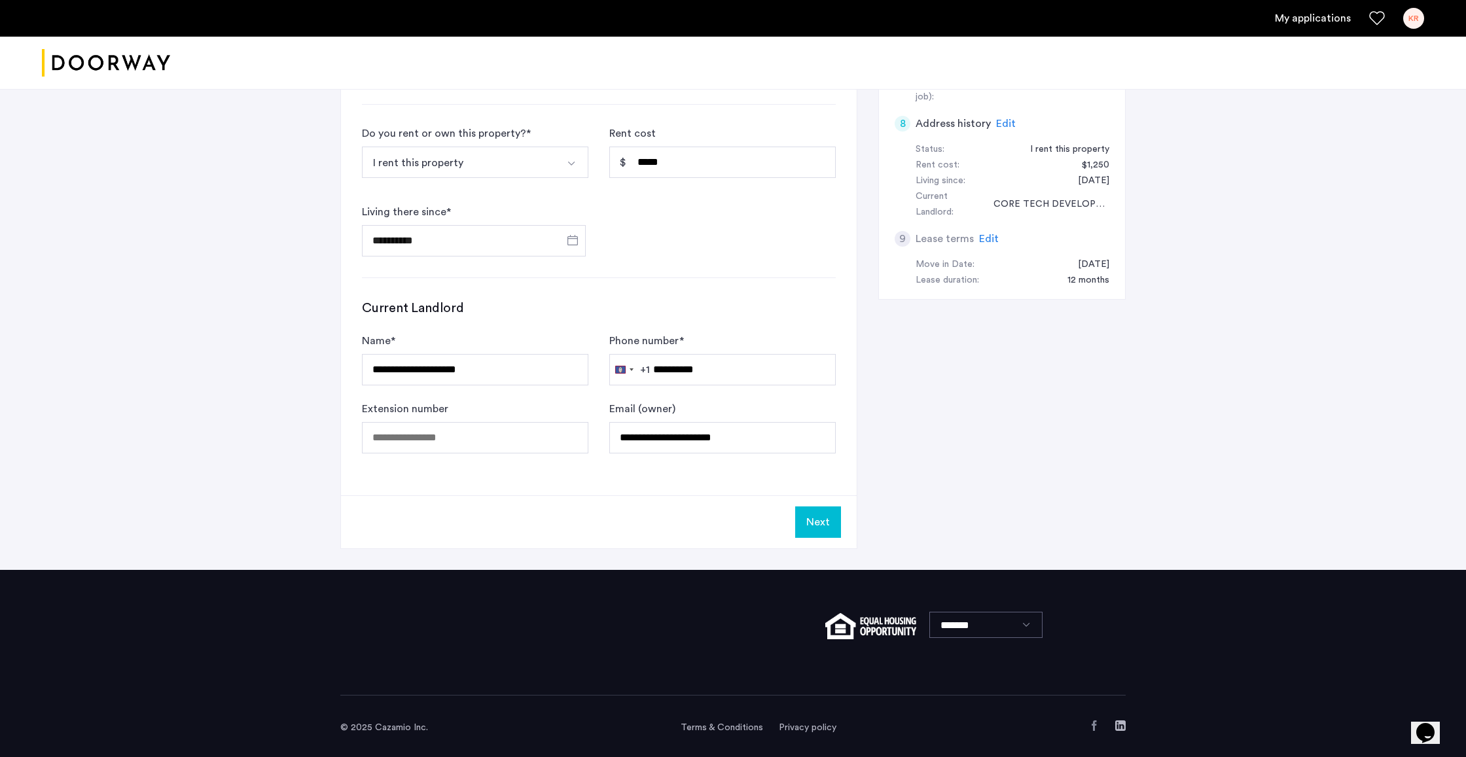
click at [825, 518] on button "Next" at bounding box center [818, 522] width 46 height 31
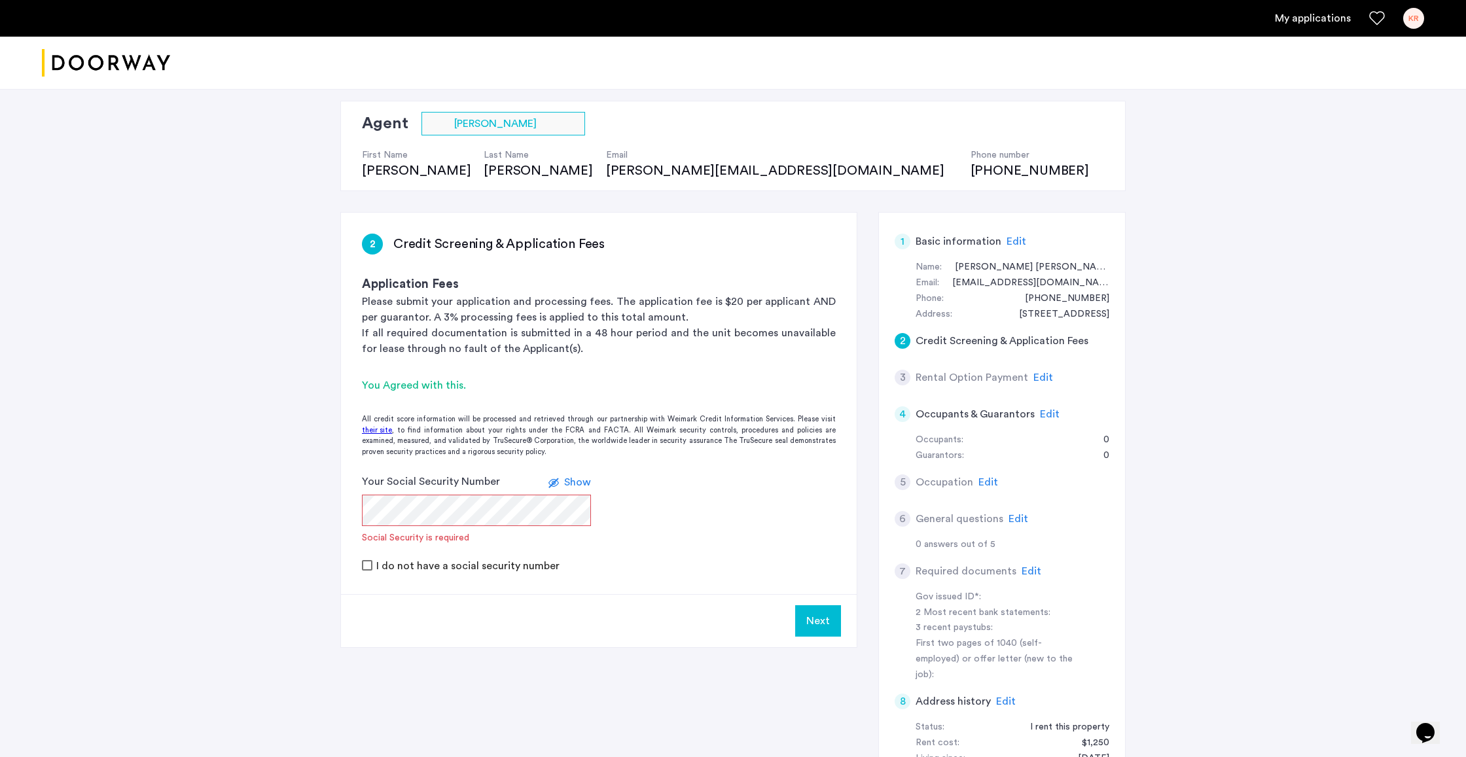
scroll to position [88, 0]
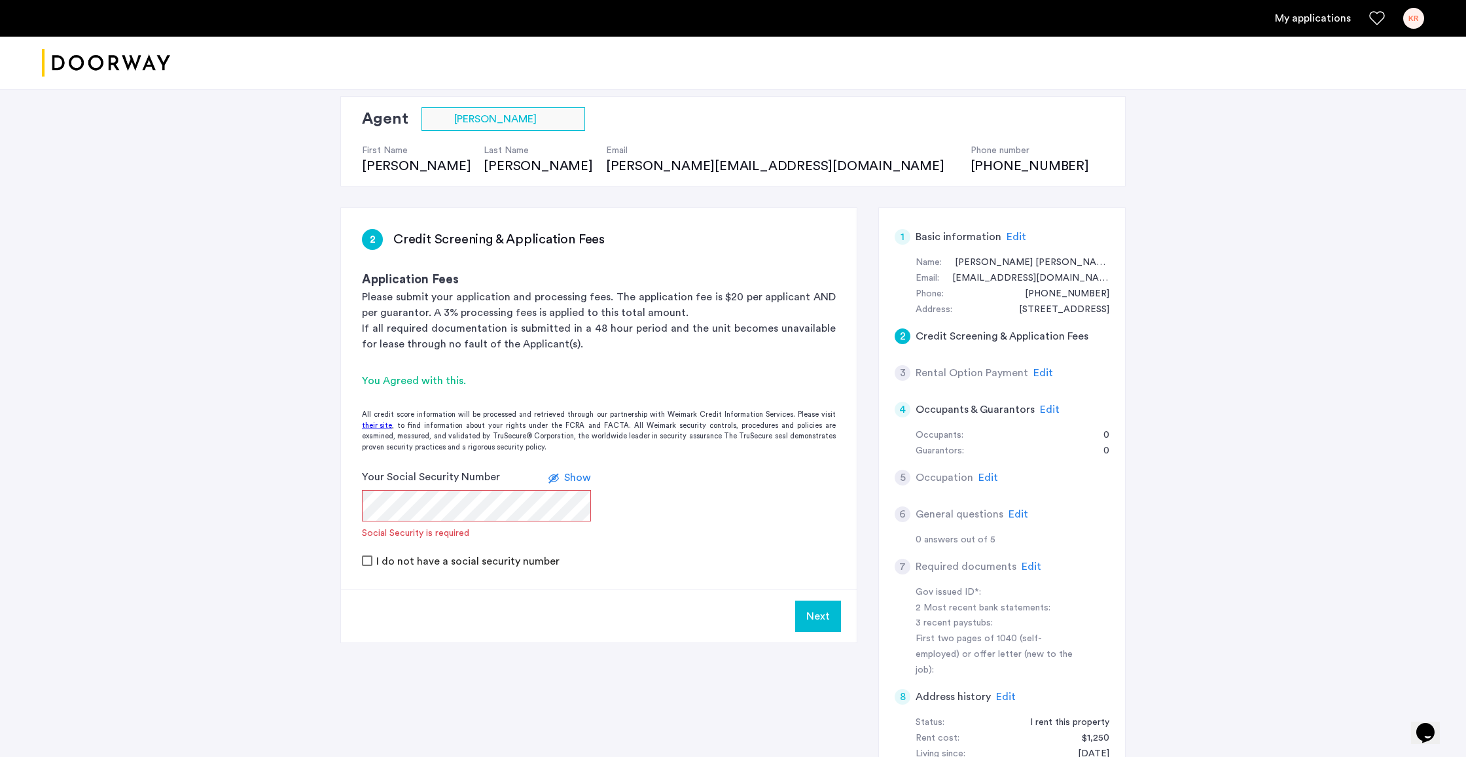
click at [588, 481] on span "Show" at bounding box center [577, 478] width 27 height 10
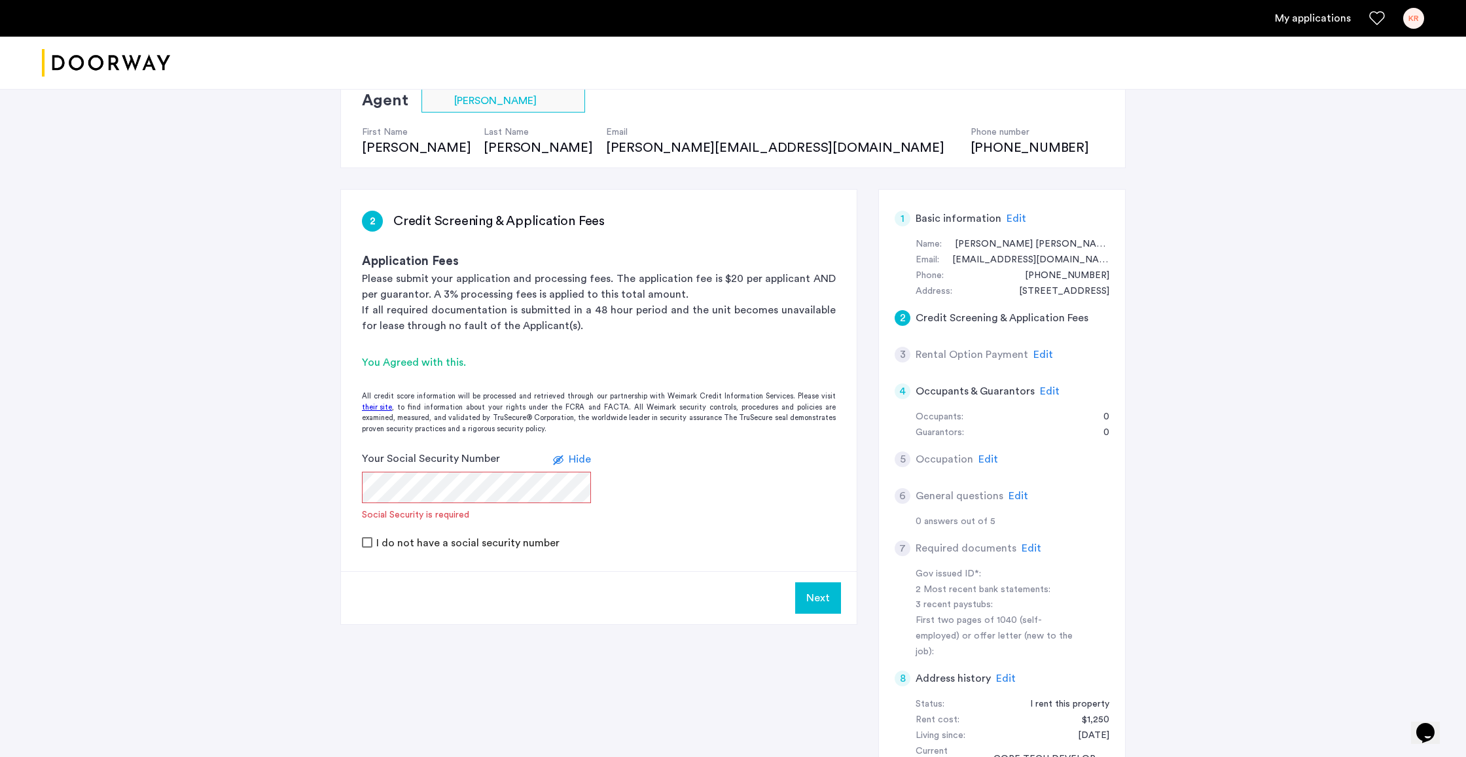
scroll to position [116, 0]
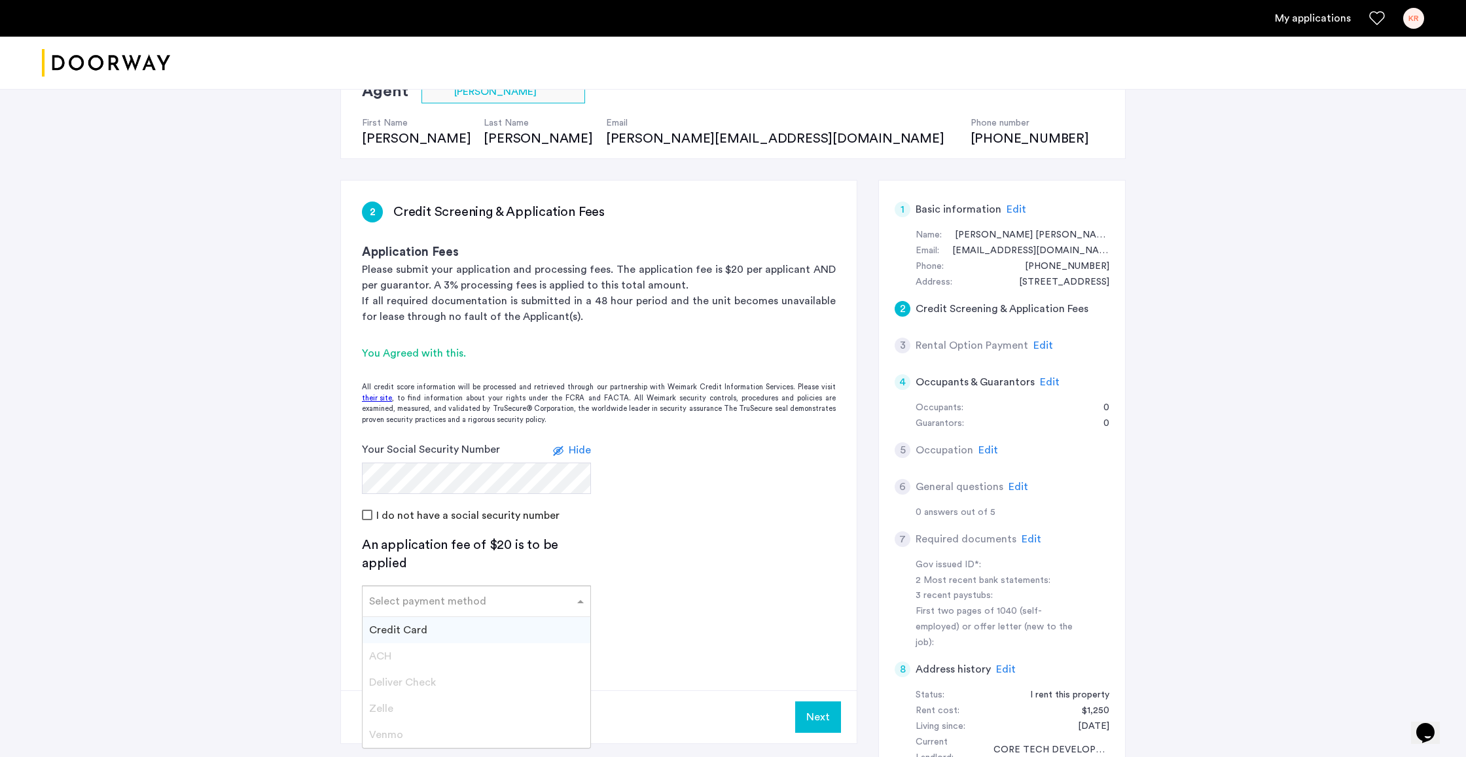
click at [479, 594] on input "text" at bounding box center [463, 598] width 188 height 9
click at [486, 635] on div "Credit Card" at bounding box center [477, 630] width 228 height 26
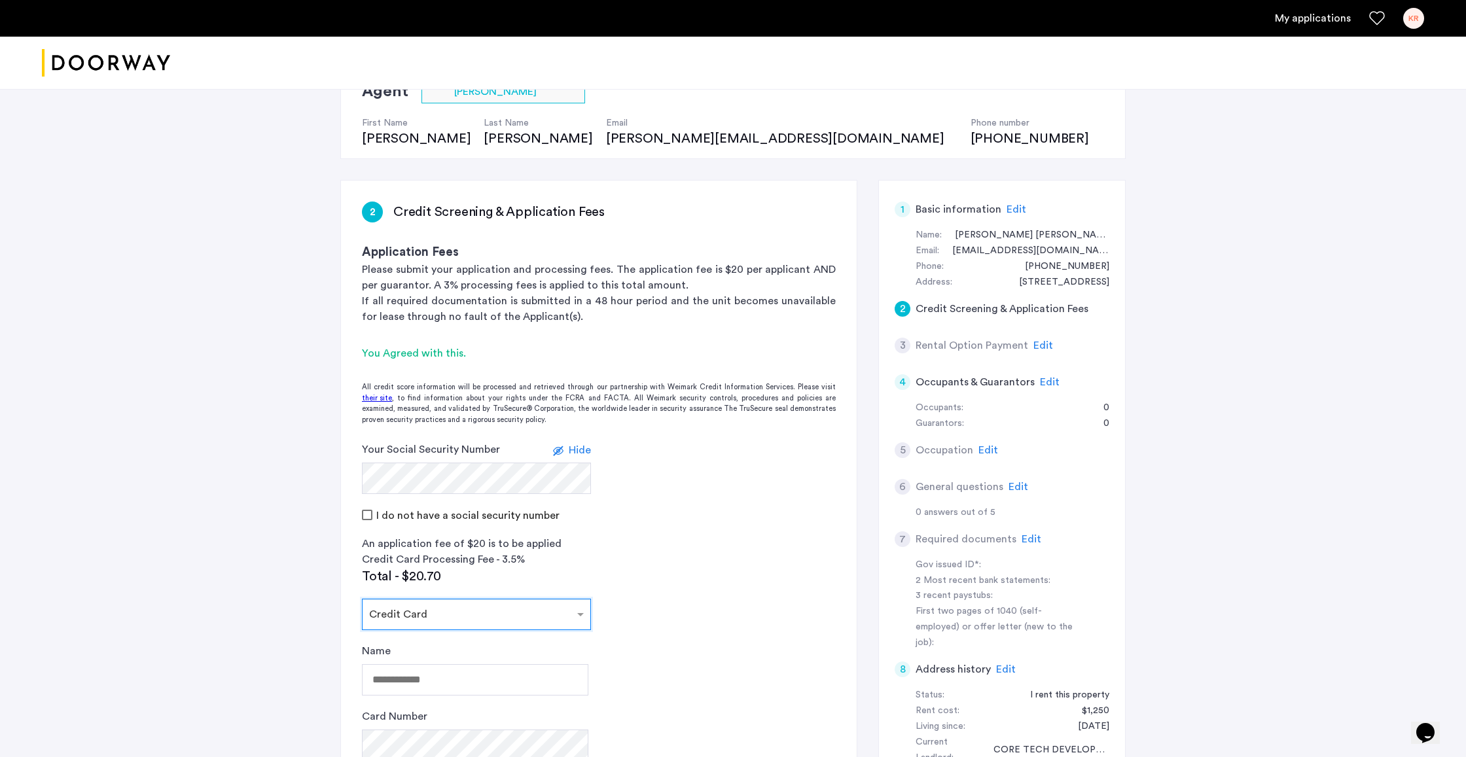
scroll to position [267, 0]
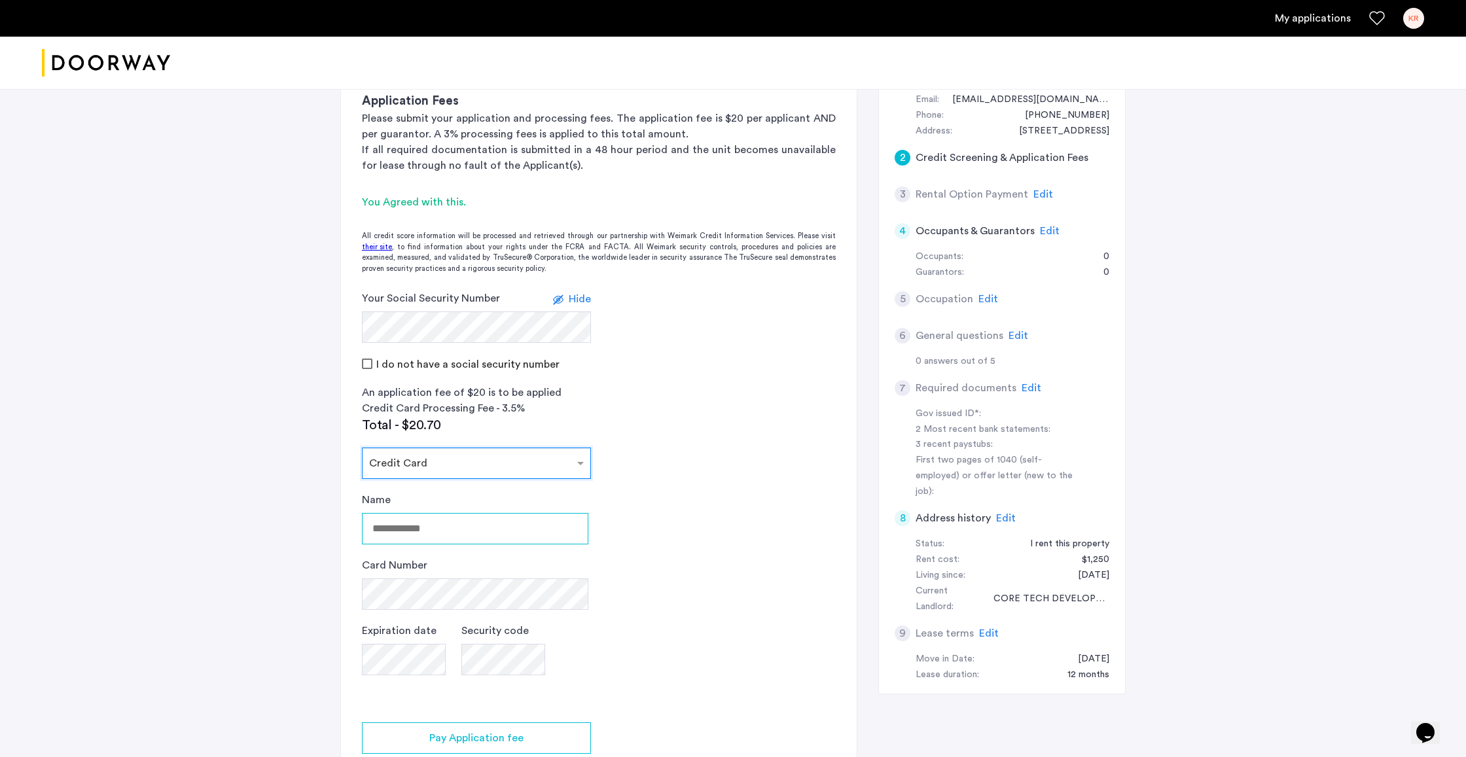
click at [437, 521] on input "Name" at bounding box center [475, 528] width 226 height 31
drag, startPoint x: 474, startPoint y: 529, endPoint x: 579, endPoint y: 533, distance: 105.4
click at [579, 533] on input "**********" at bounding box center [475, 528] width 226 height 31
type input "**********"
click at [322, 552] on div "**********" at bounding box center [733, 335] width 825 height 1027
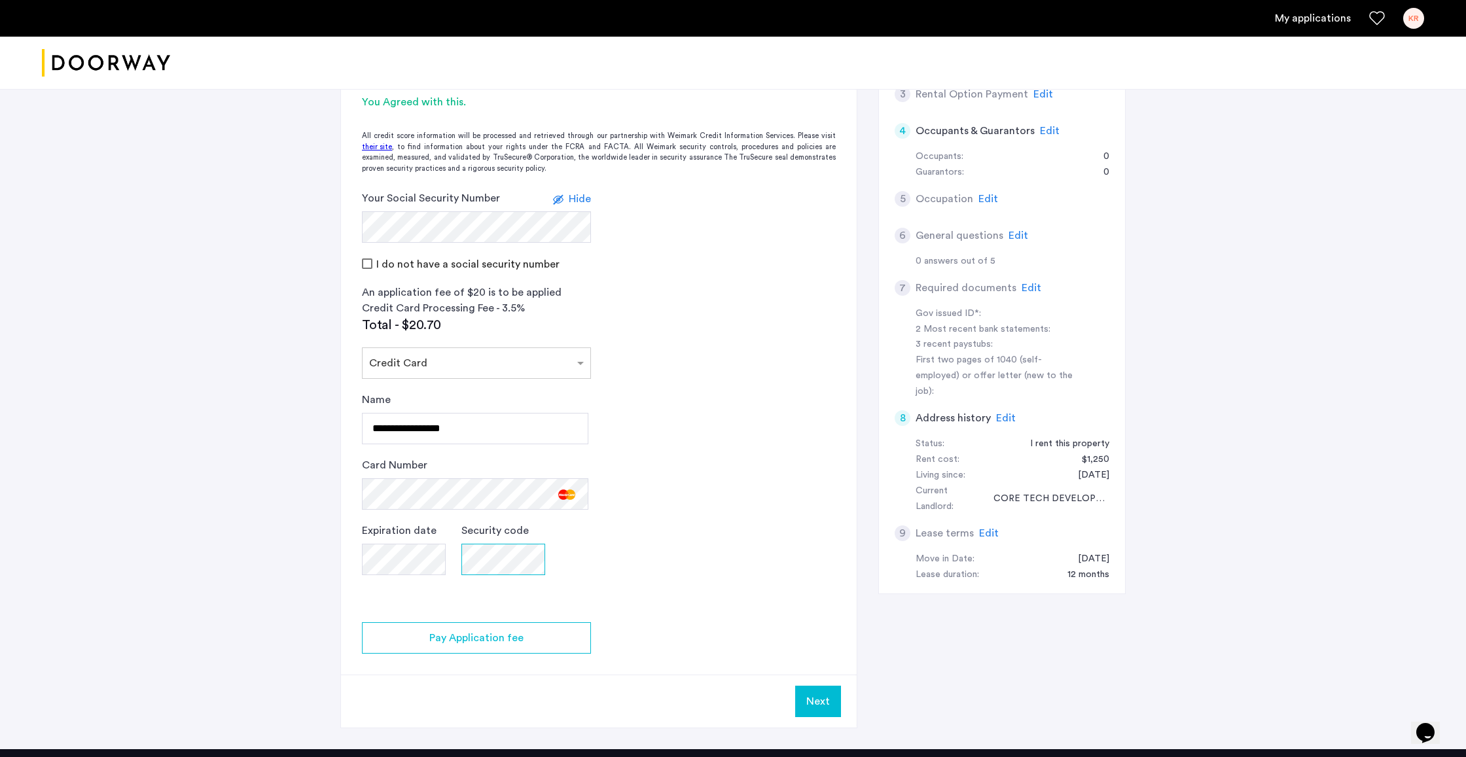
scroll to position [382, 0]
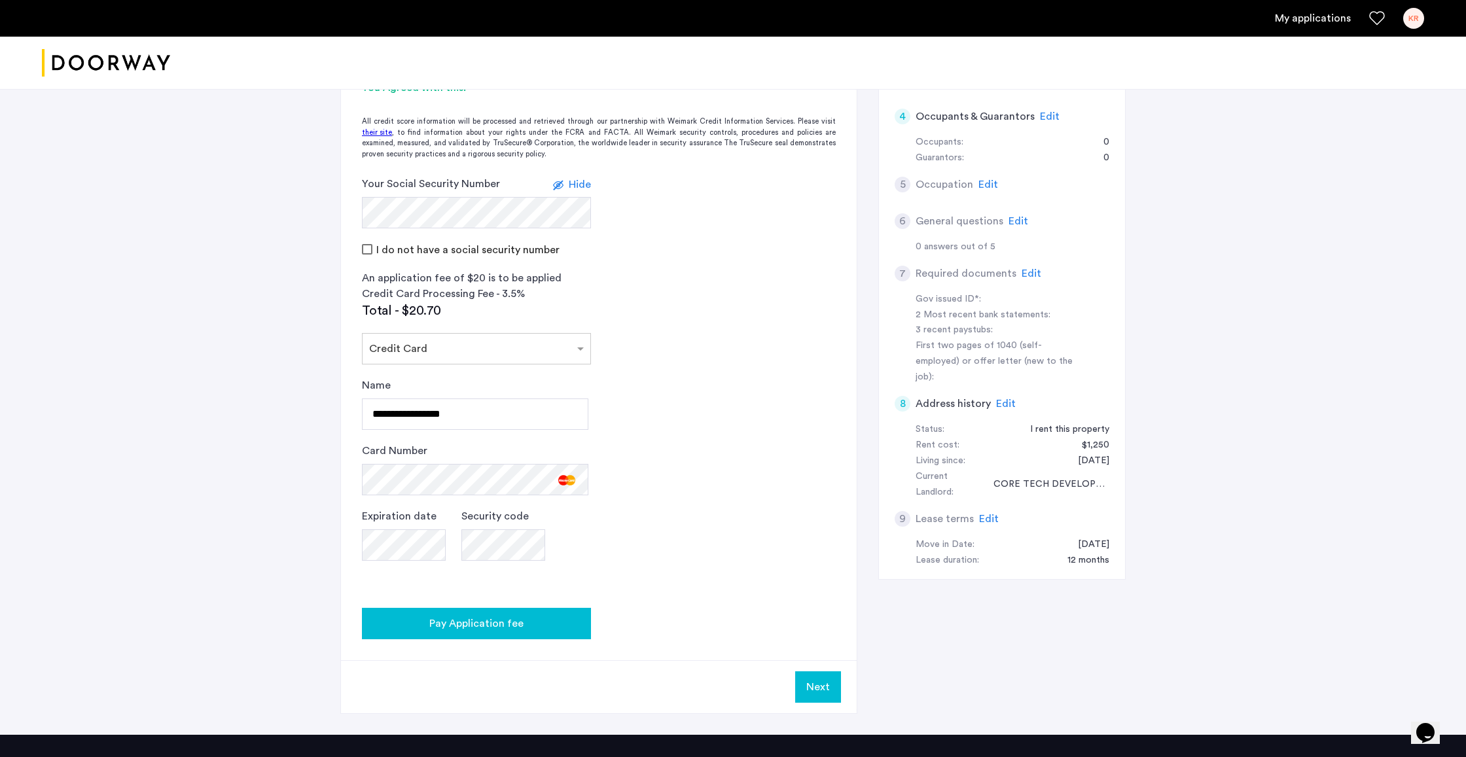
click at [504, 625] on span "Pay Application fee" at bounding box center [476, 624] width 94 height 16
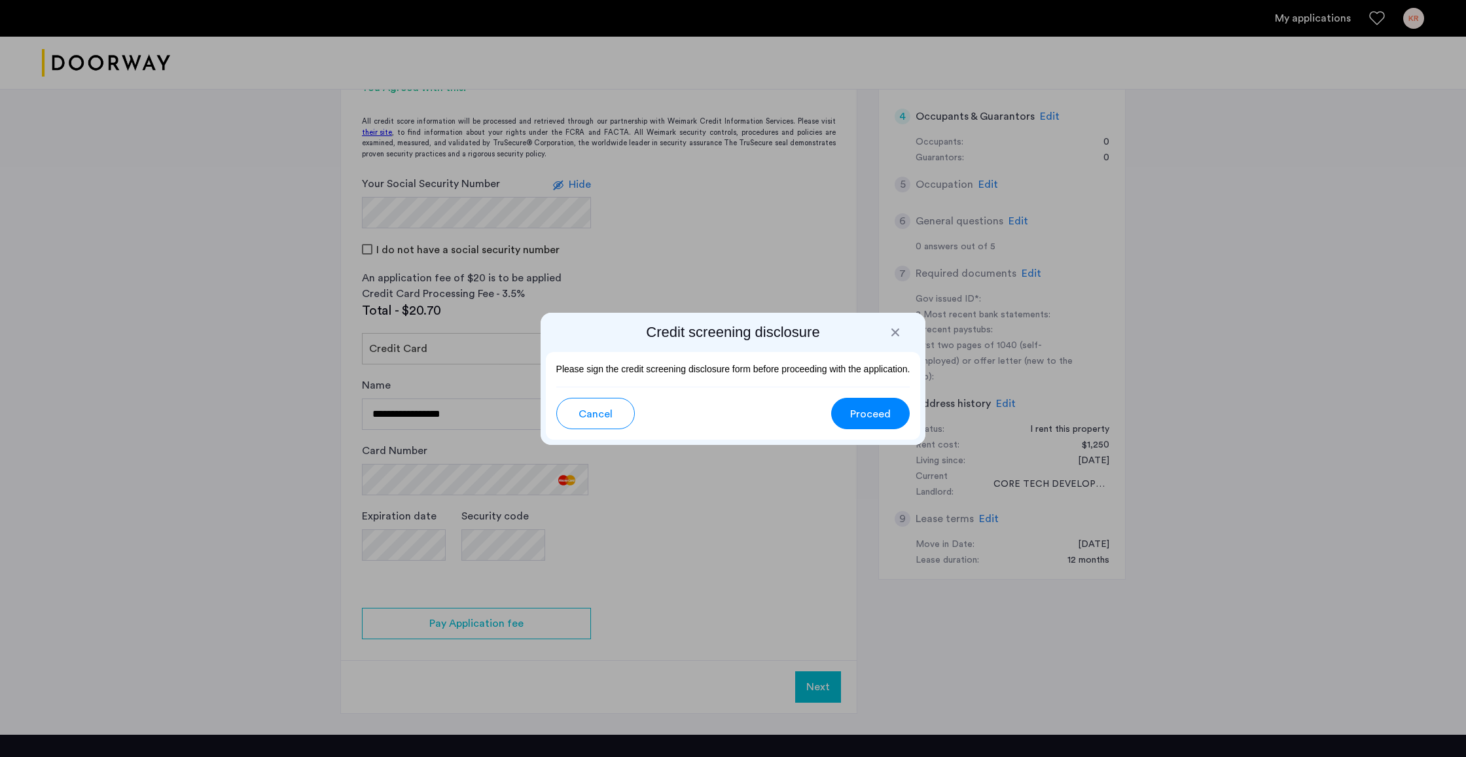
scroll to position [0, 0]
click at [853, 416] on span "Proceed" at bounding box center [870, 414] width 41 height 16
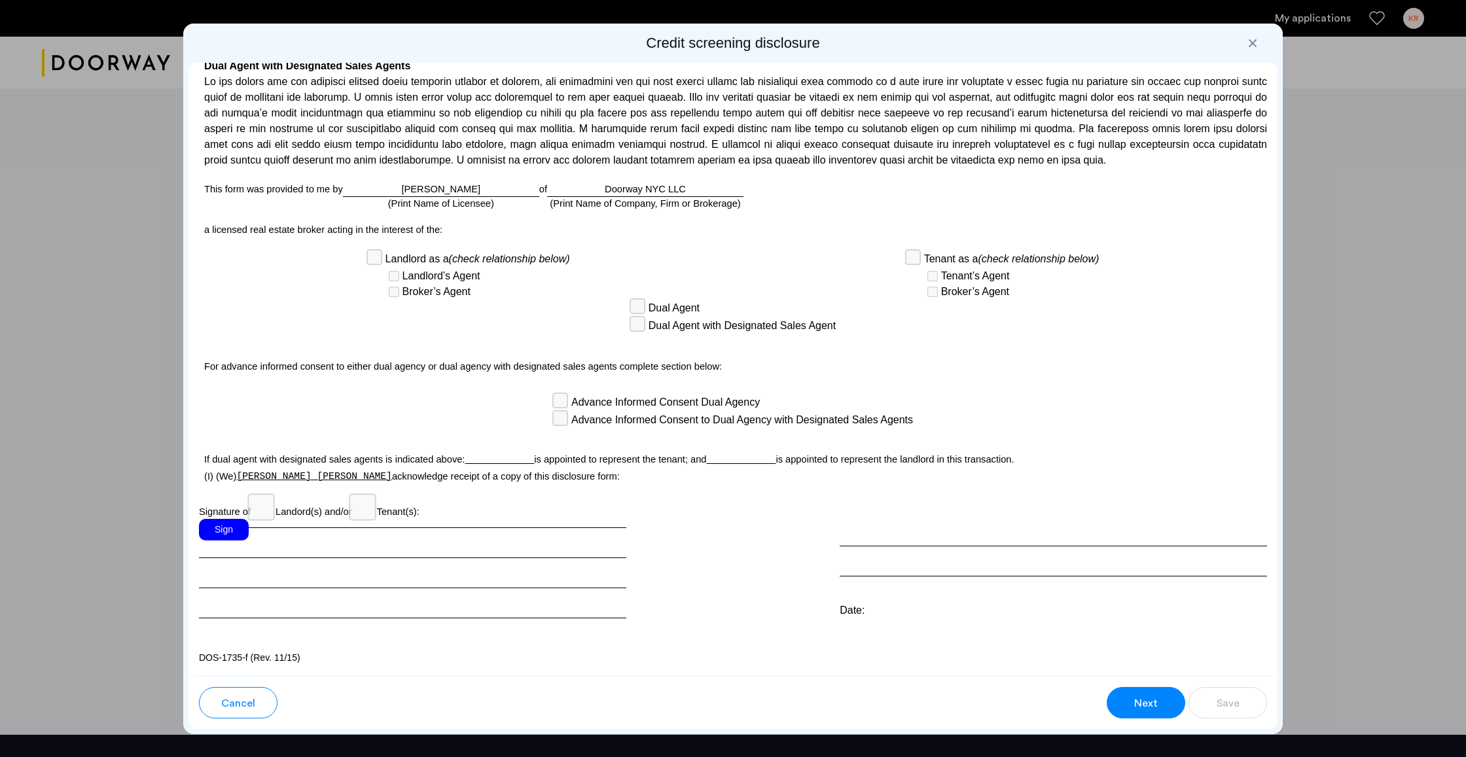
scroll to position [3039, 0]
click at [233, 526] on div "Sign" at bounding box center [224, 530] width 50 height 22
click at [1124, 692] on button "Next" at bounding box center [1146, 702] width 79 height 31
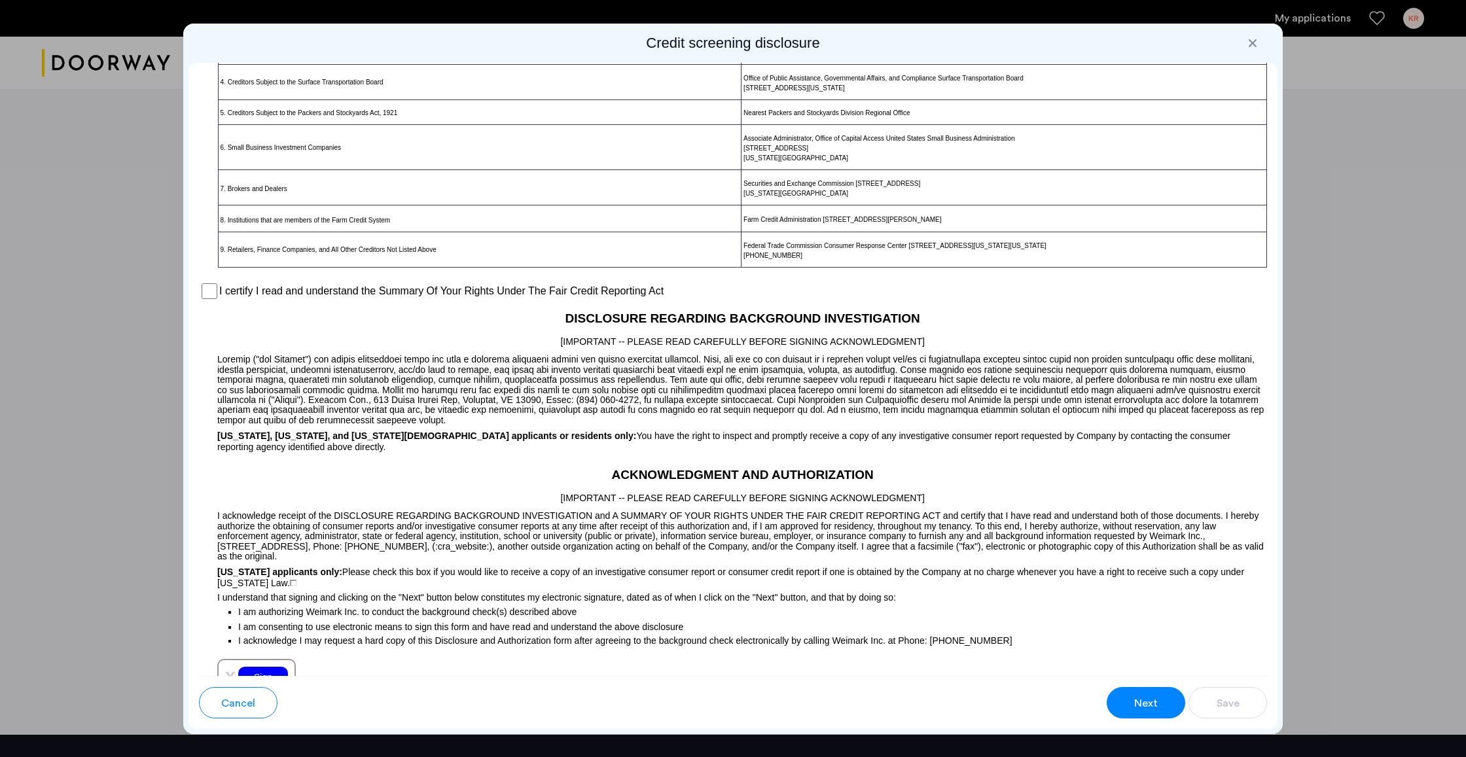
click at [1122, 693] on button "Next" at bounding box center [1146, 702] width 79 height 31
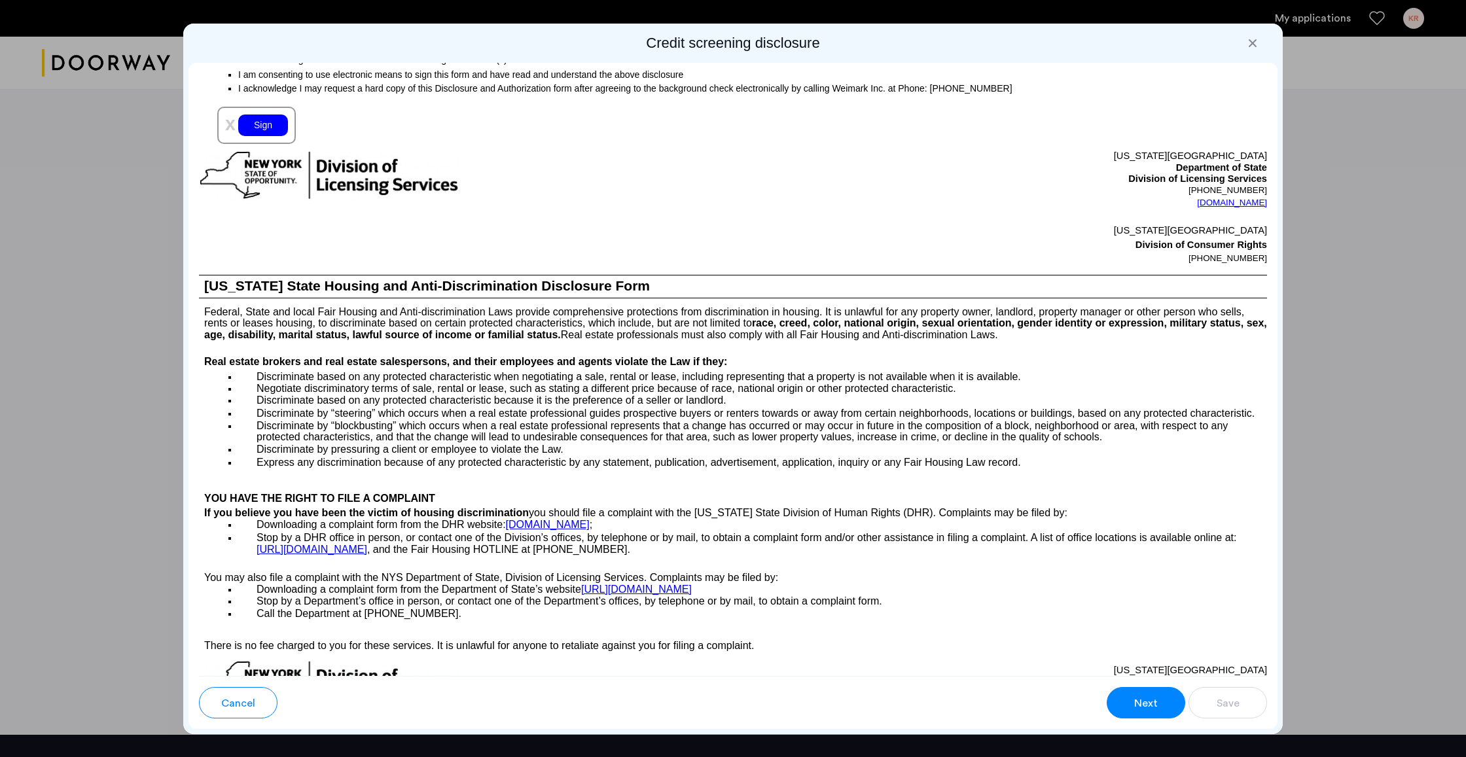
scroll to position [1308, 0]
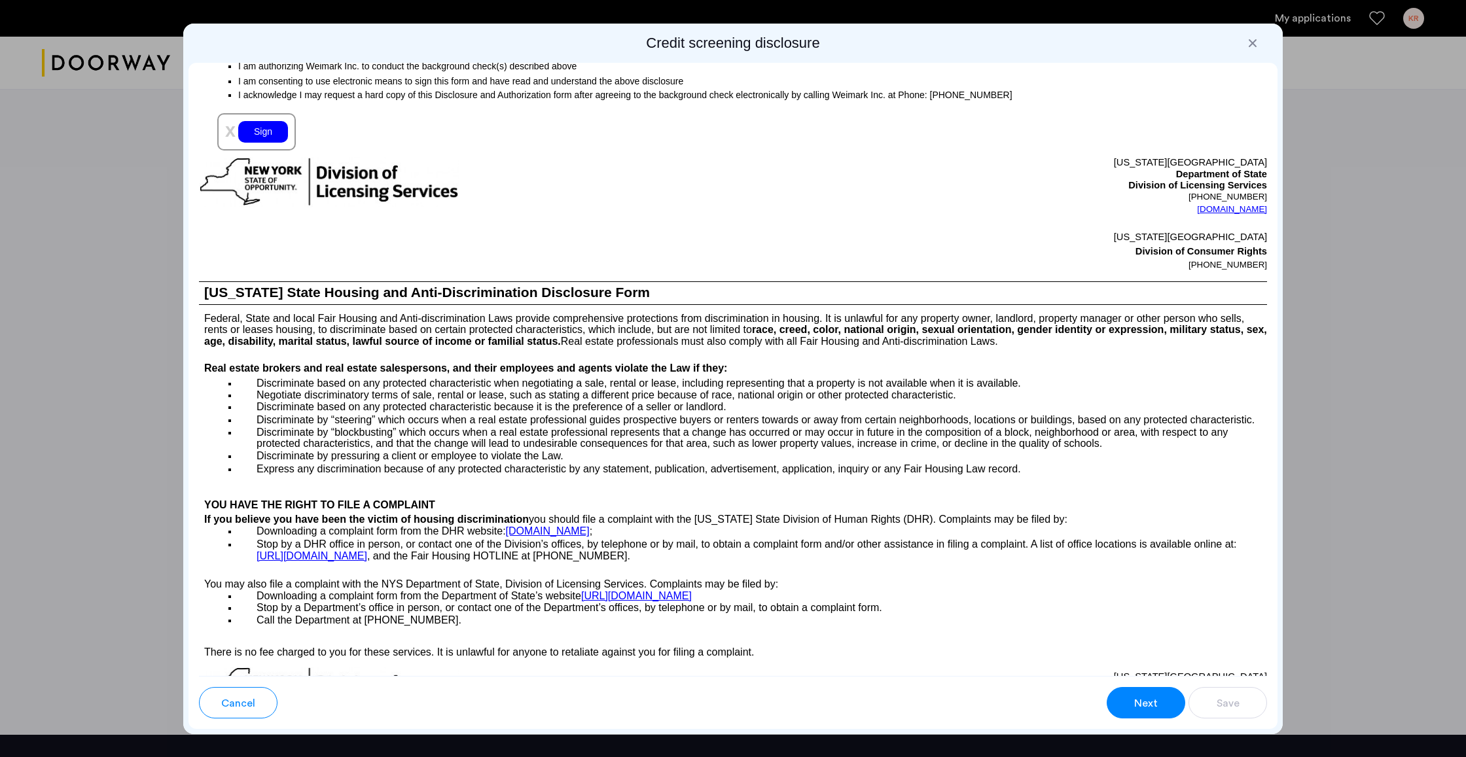
drag, startPoint x: 1248, startPoint y: 46, endPoint x: 1243, endPoint y: 61, distance: 15.7
click at [1248, 46] on div at bounding box center [1252, 43] width 13 height 13
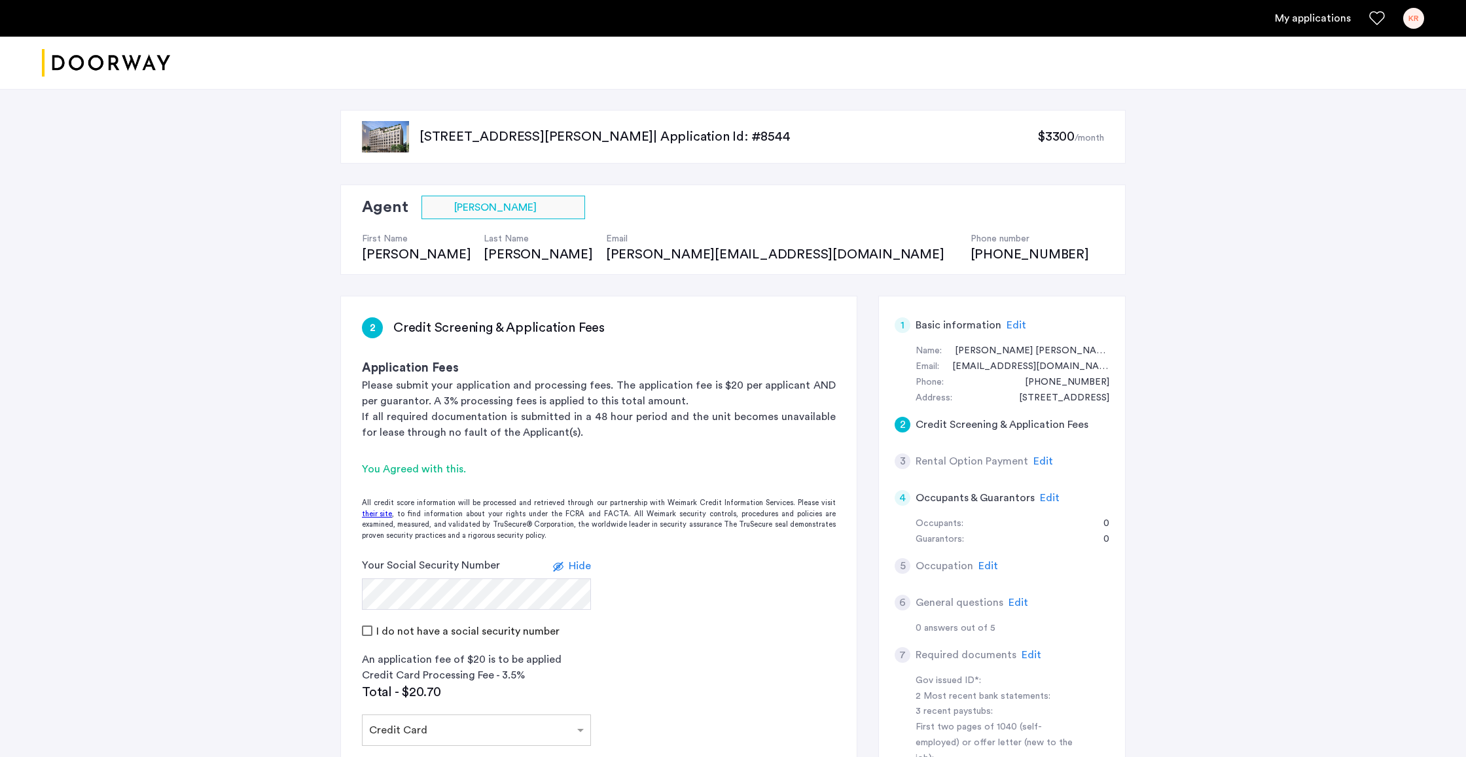
scroll to position [382, 0]
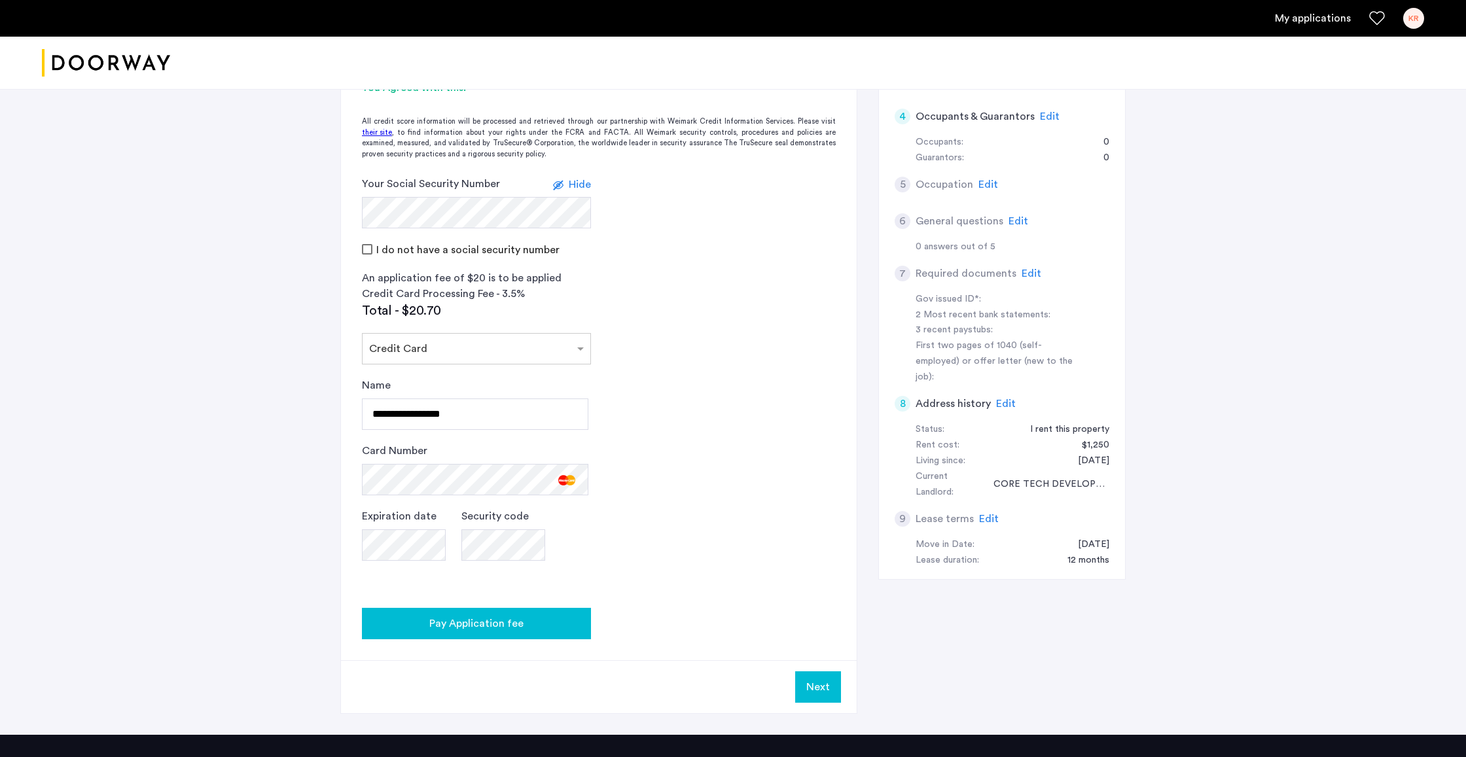
click at [539, 631] on button "Pay Application fee" at bounding box center [476, 623] width 229 height 31
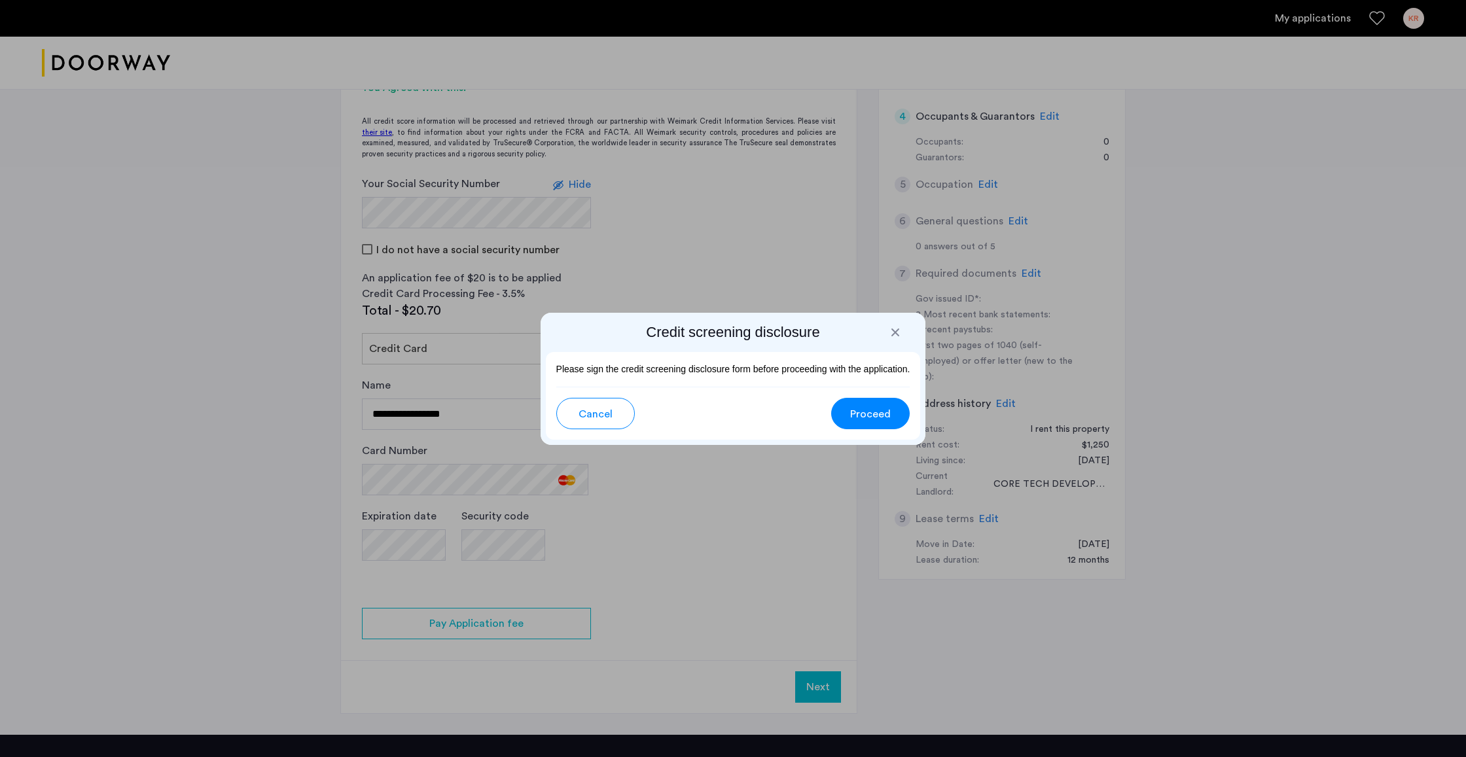
scroll to position [0, 0]
click at [864, 409] on span "Proceed" at bounding box center [870, 414] width 41 height 16
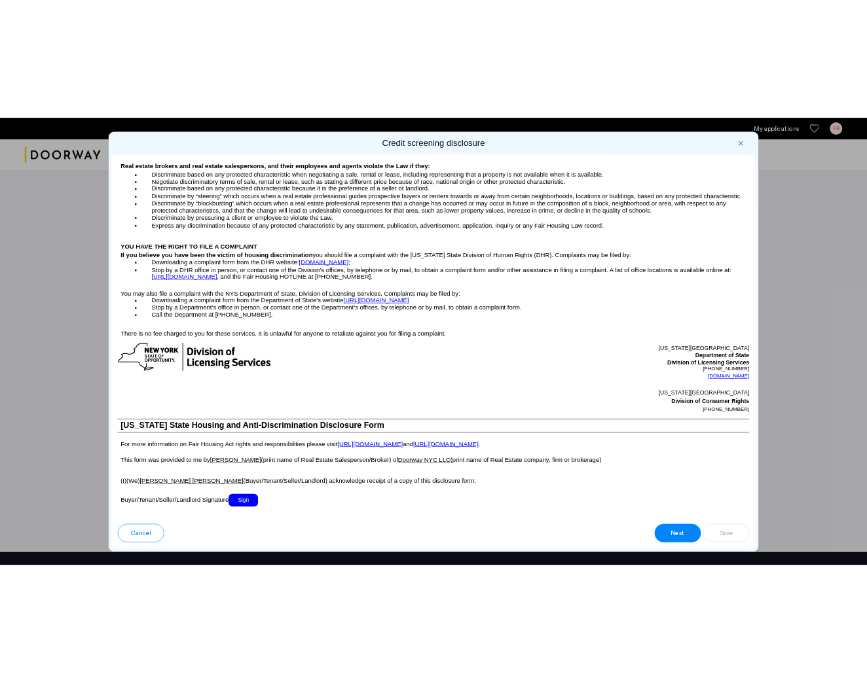
scroll to position [1582, 0]
